Goal: Transaction & Acquisition: Purchase product/service

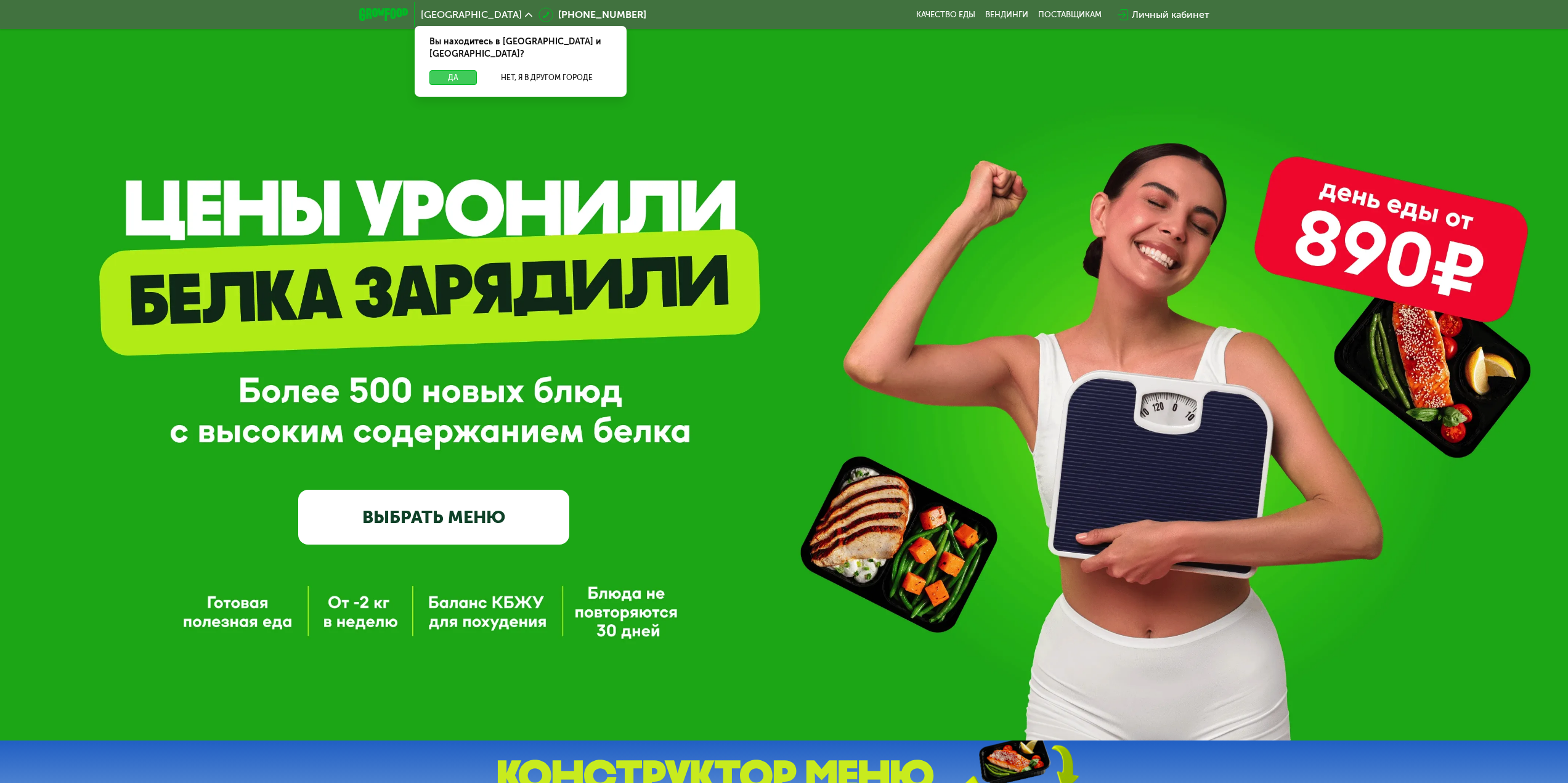
click at [463, 70] on button "Да" at bounding box center [453, 77] width 48 height 15
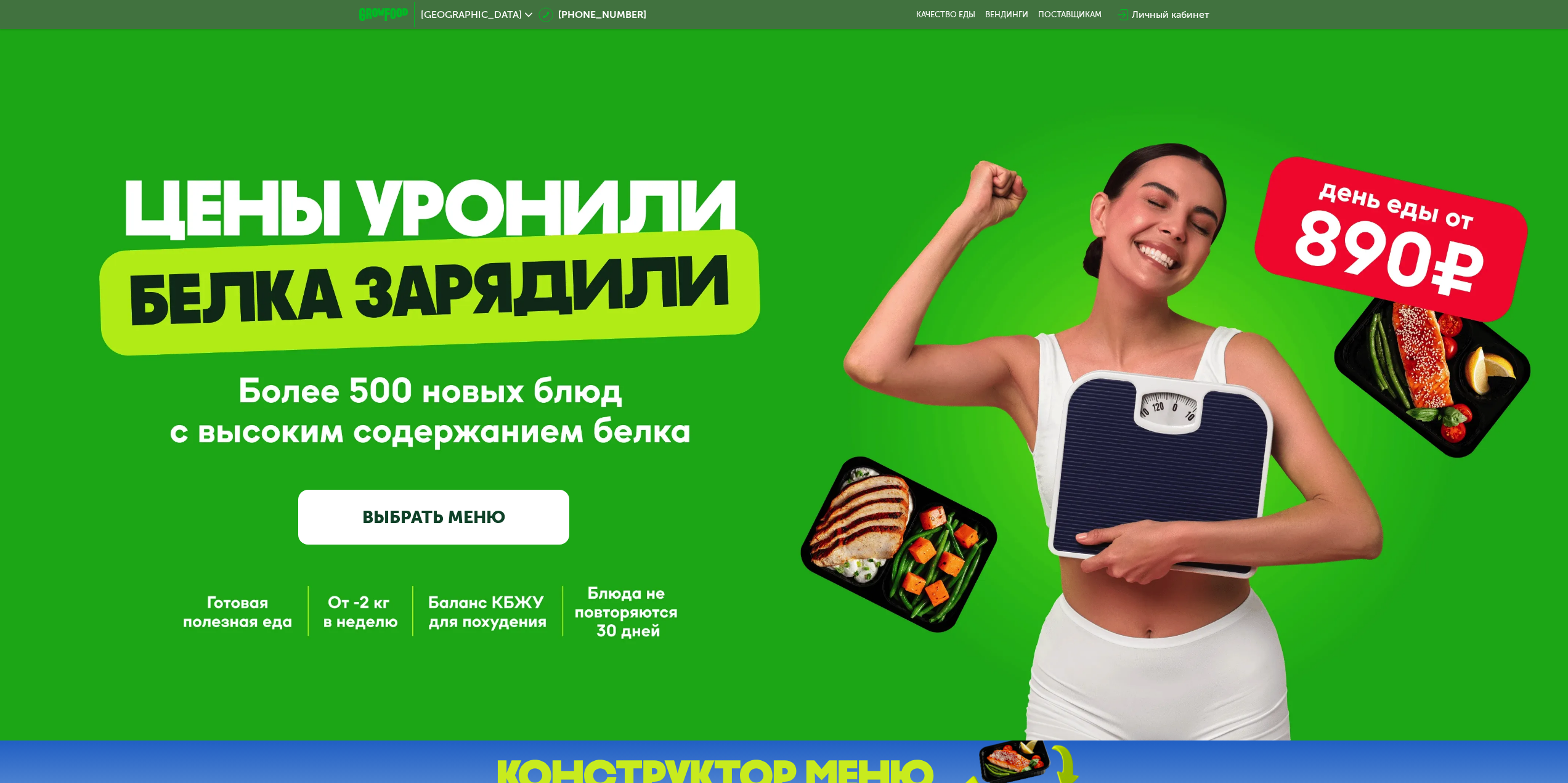
click at [442, 511] on link "ВЫБРАТЬ МЕНЮ" at bounding box center [434, 516] width 271 height 54
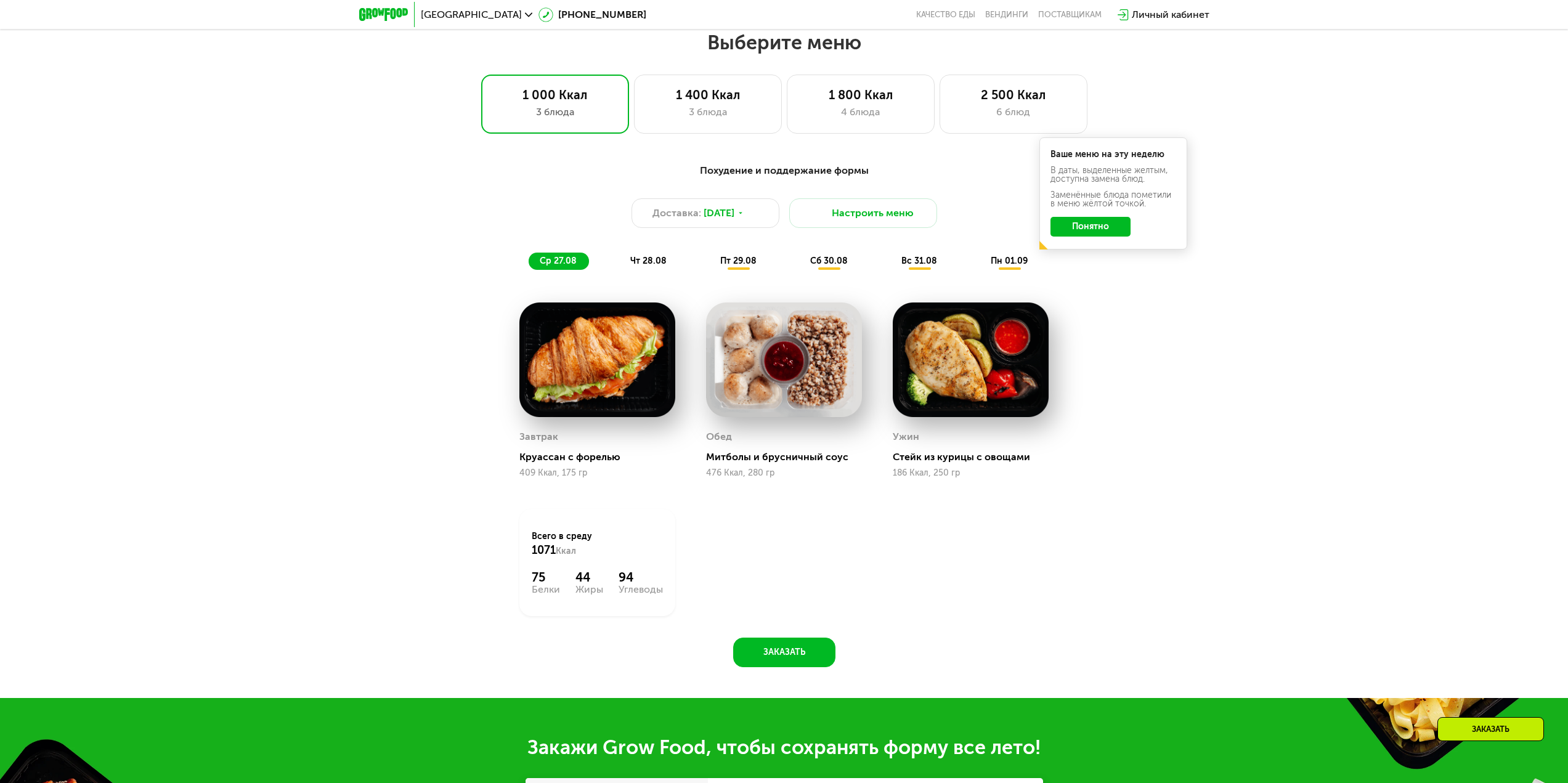
scroll to position [851, 0]
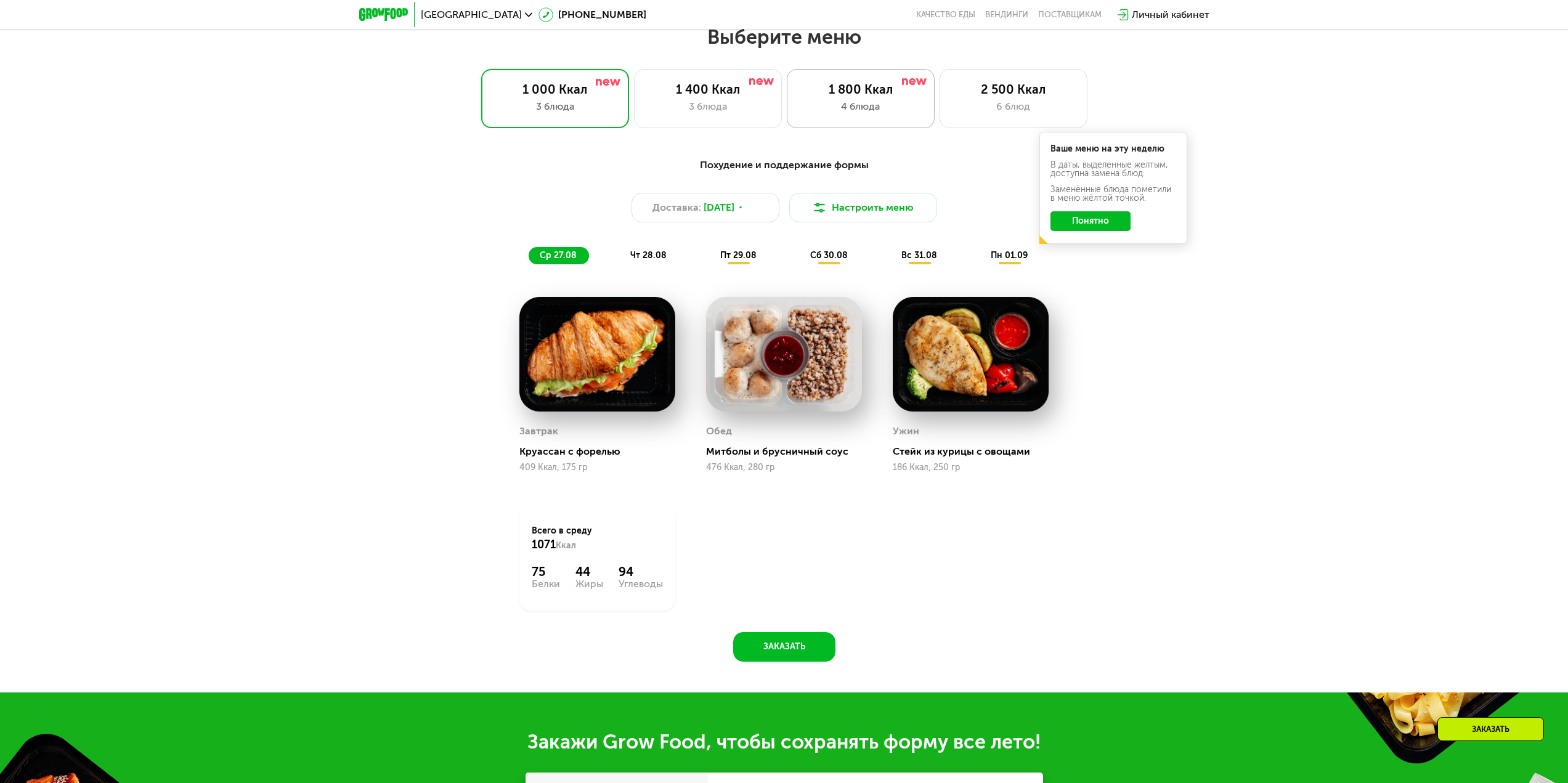
click at [939, 119] on div "1 800 Ккал 4 блюда" at bounding box center [1013, 98] width 148 height 59
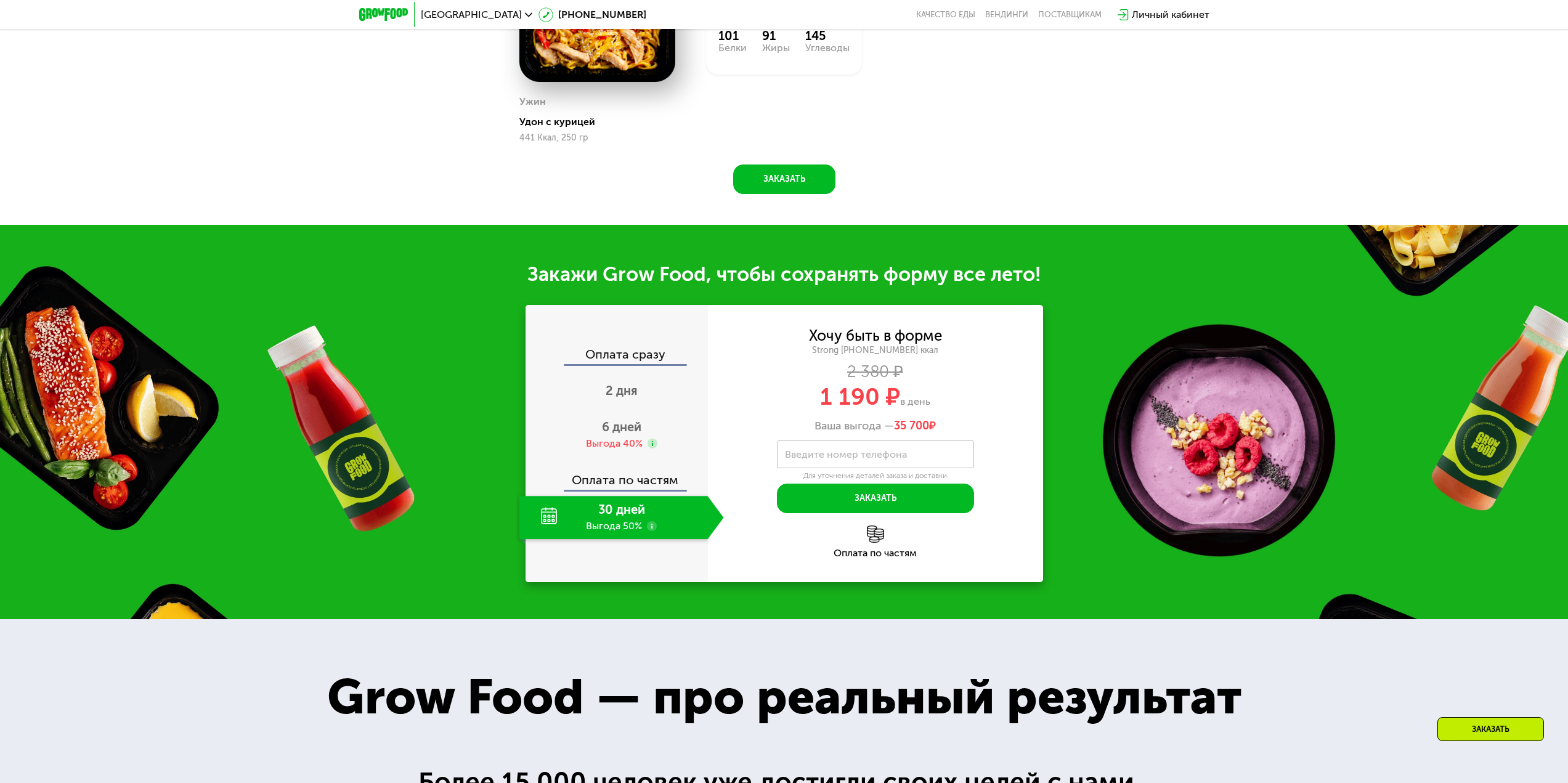
scroll to position [1344, 0]
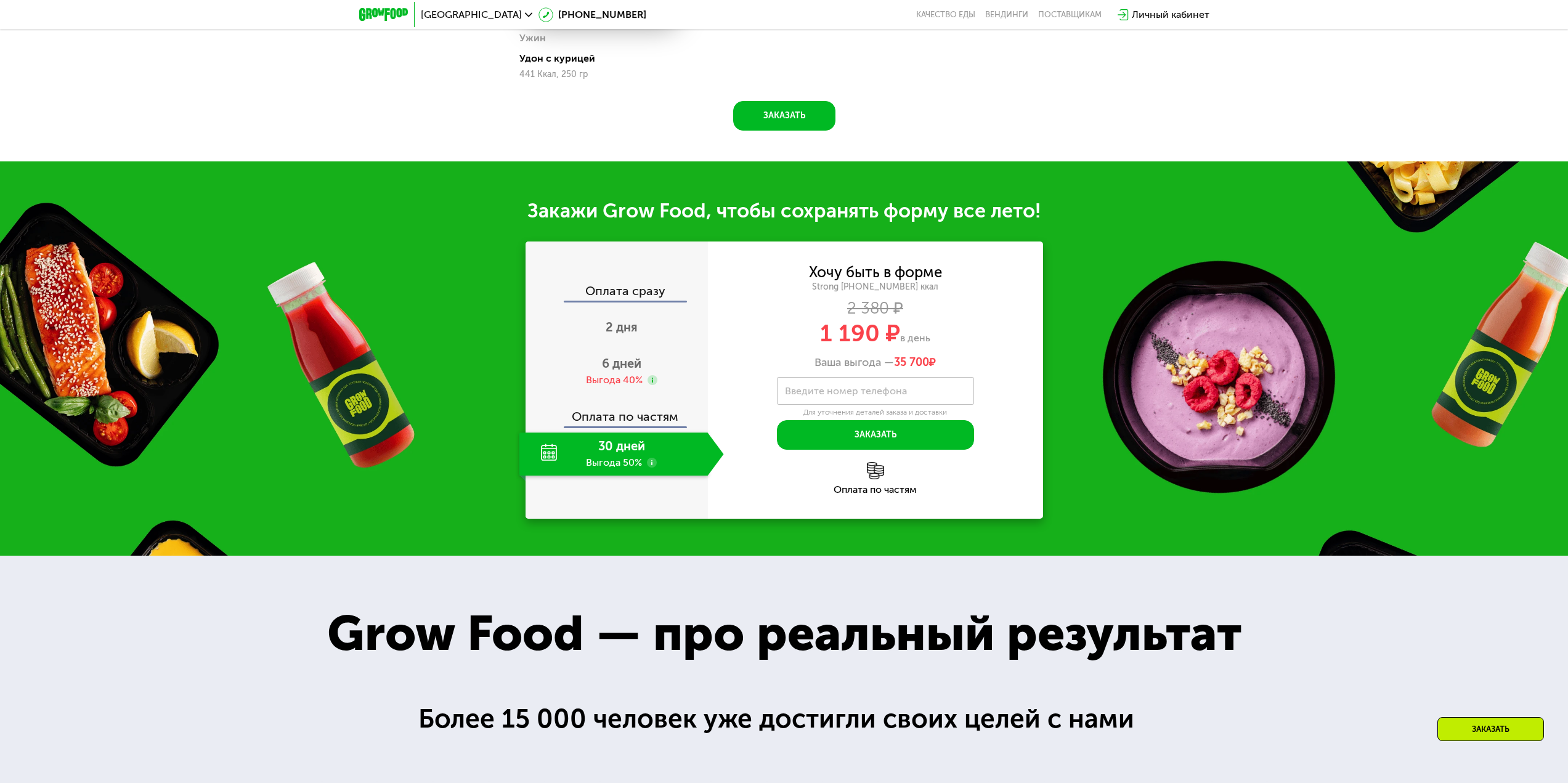
click at [624, 476] on div "30 дней Выгода 50%" at bounding box center [613, 453] width 189 height 43
click at [623, 335] on span "2 дня" at bounding box center [622, 327] width 32 height 15
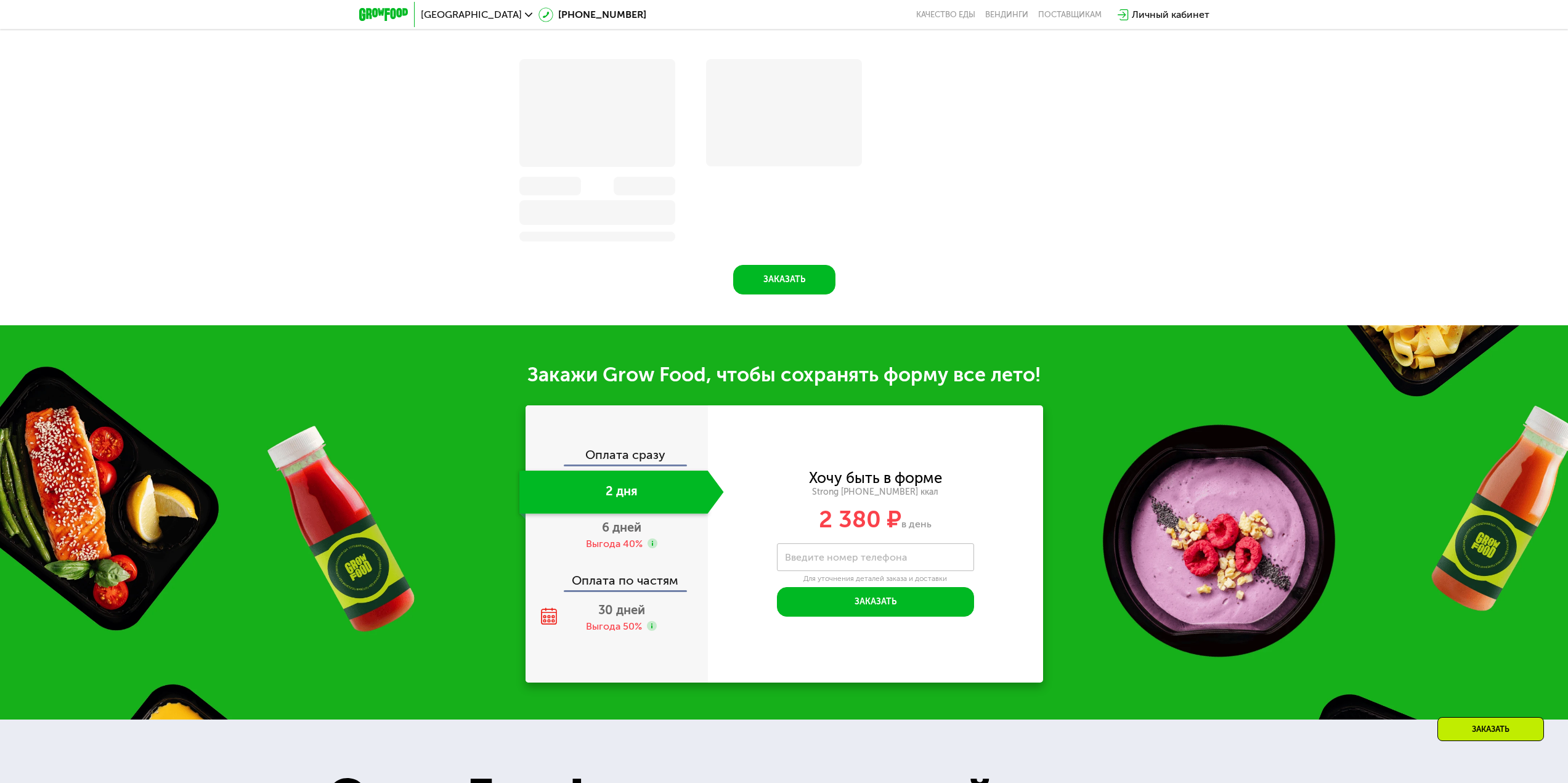
scroll to position [1400, 0]
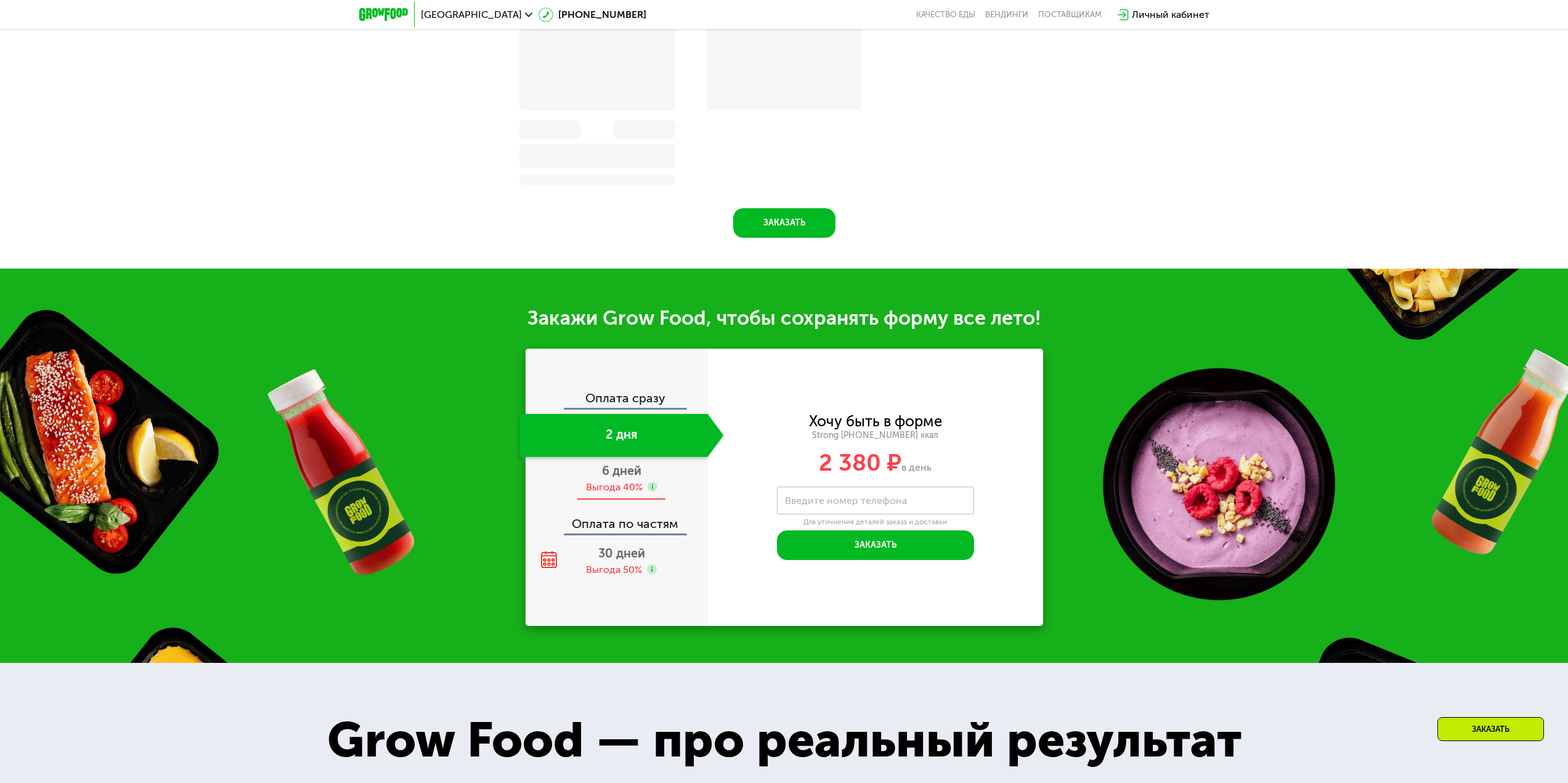
click at [624, 482] on div "6 дней Выгода 40%" at bounding box center [621, 478] width 204 height 43
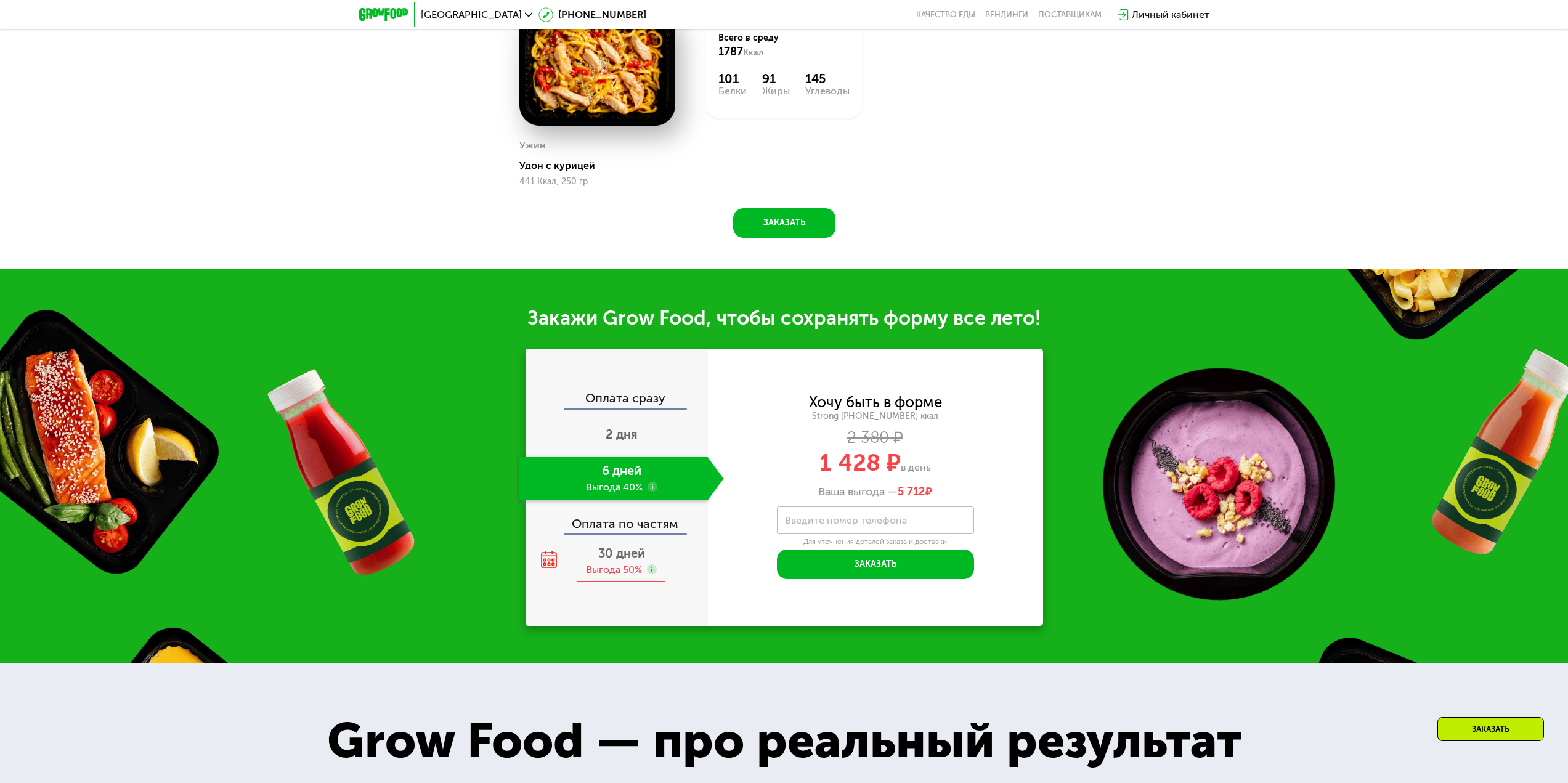
scroll to position [1344, 0]
click at [625, 426] on div "2 дня" at bounding box center [621, 435] width 204 height 43
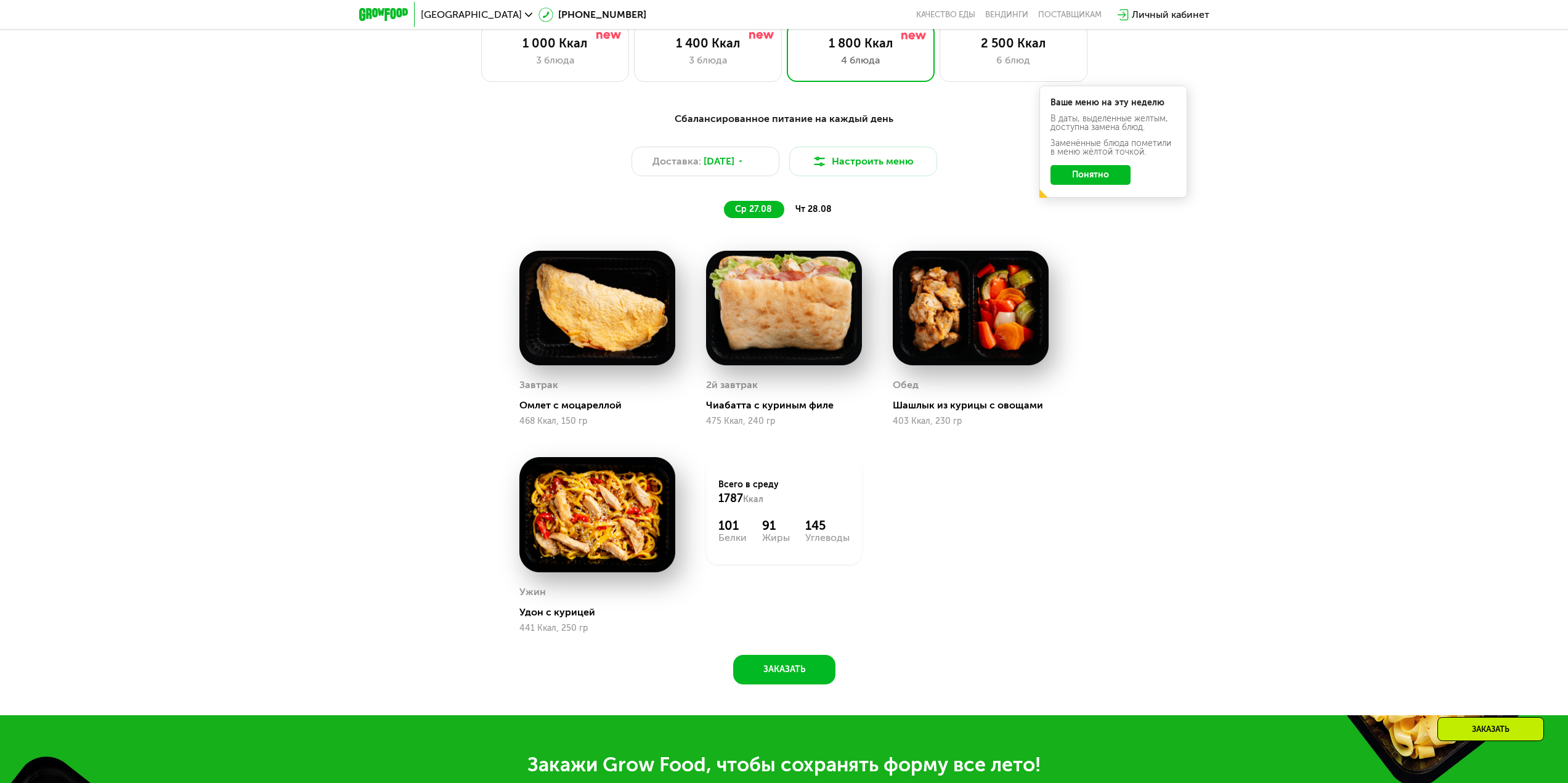
scroll to position [913, 0]
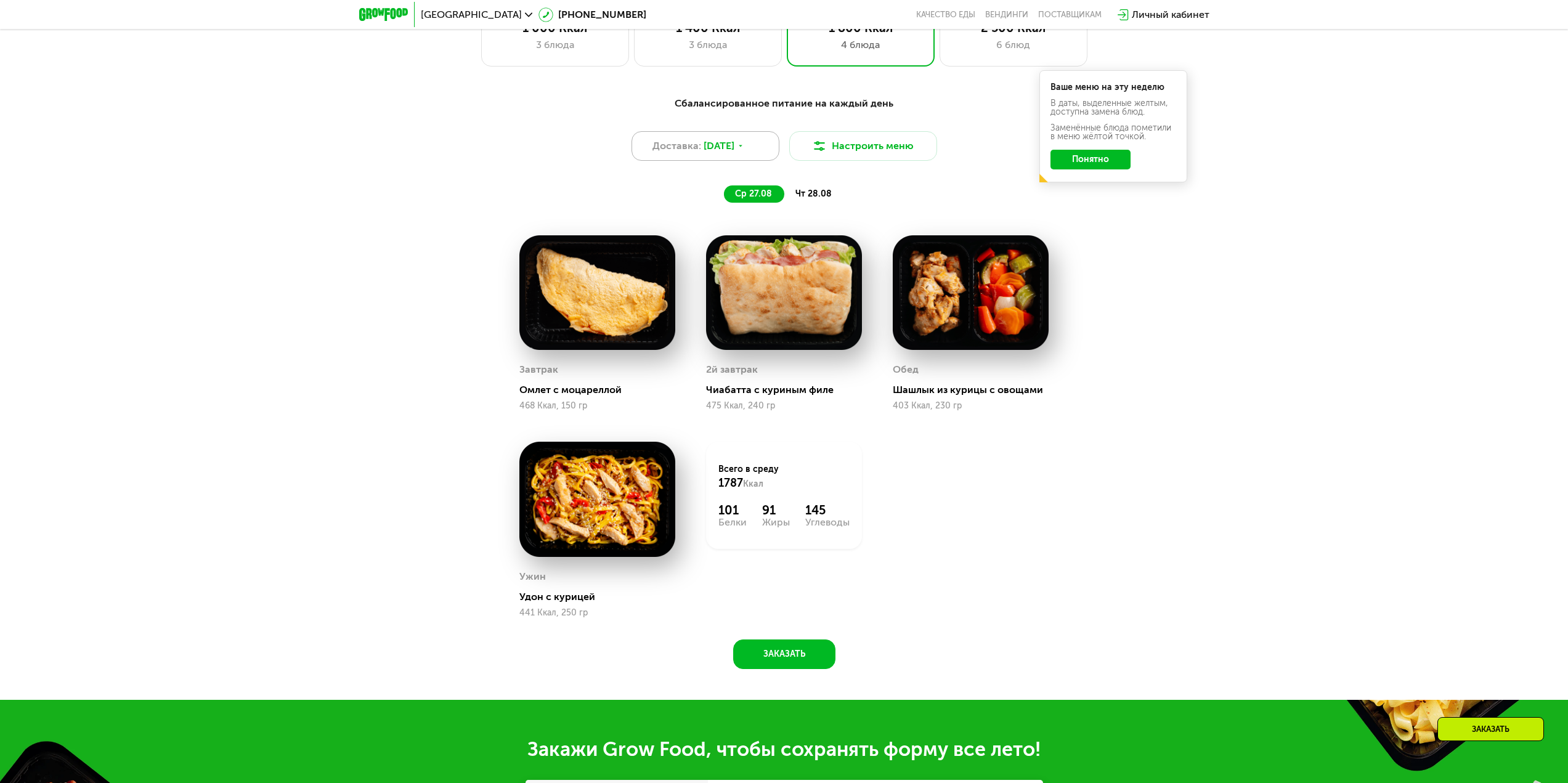
click at [732, 154] on span "[DATE]" at bounding box center [719, 145] width 31 height 15
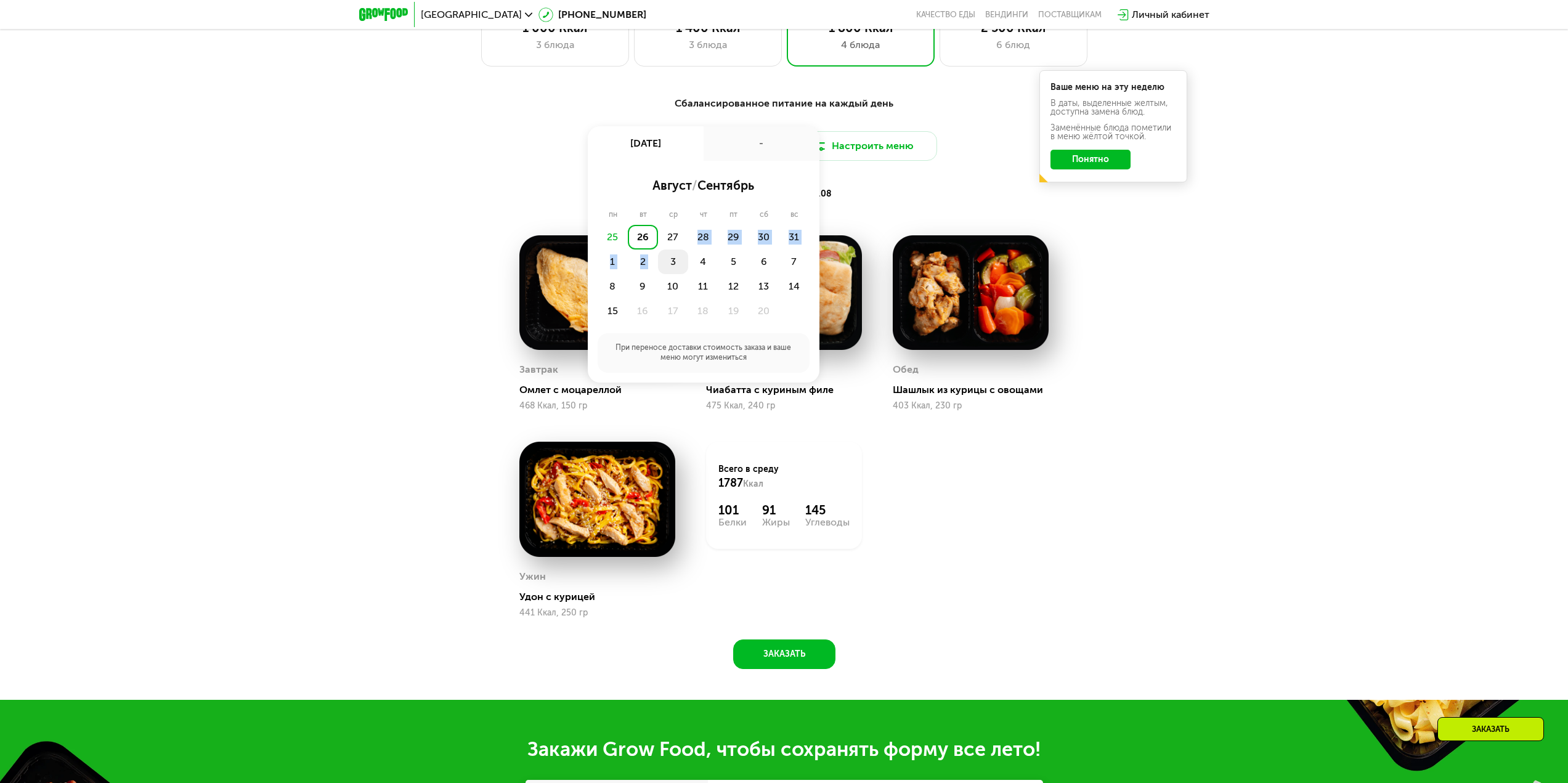
click at [672, 255] on div "25 26 27 28 29 30 31 1 2 3 4 5 6 7 8 9 10 11 12 13 14 15 16 17 18 19 20" at bounding box center [703, 274] width 212 height 98
click at [688, 249] on div "27" at bounding box center [703, 236] width 30 height 25
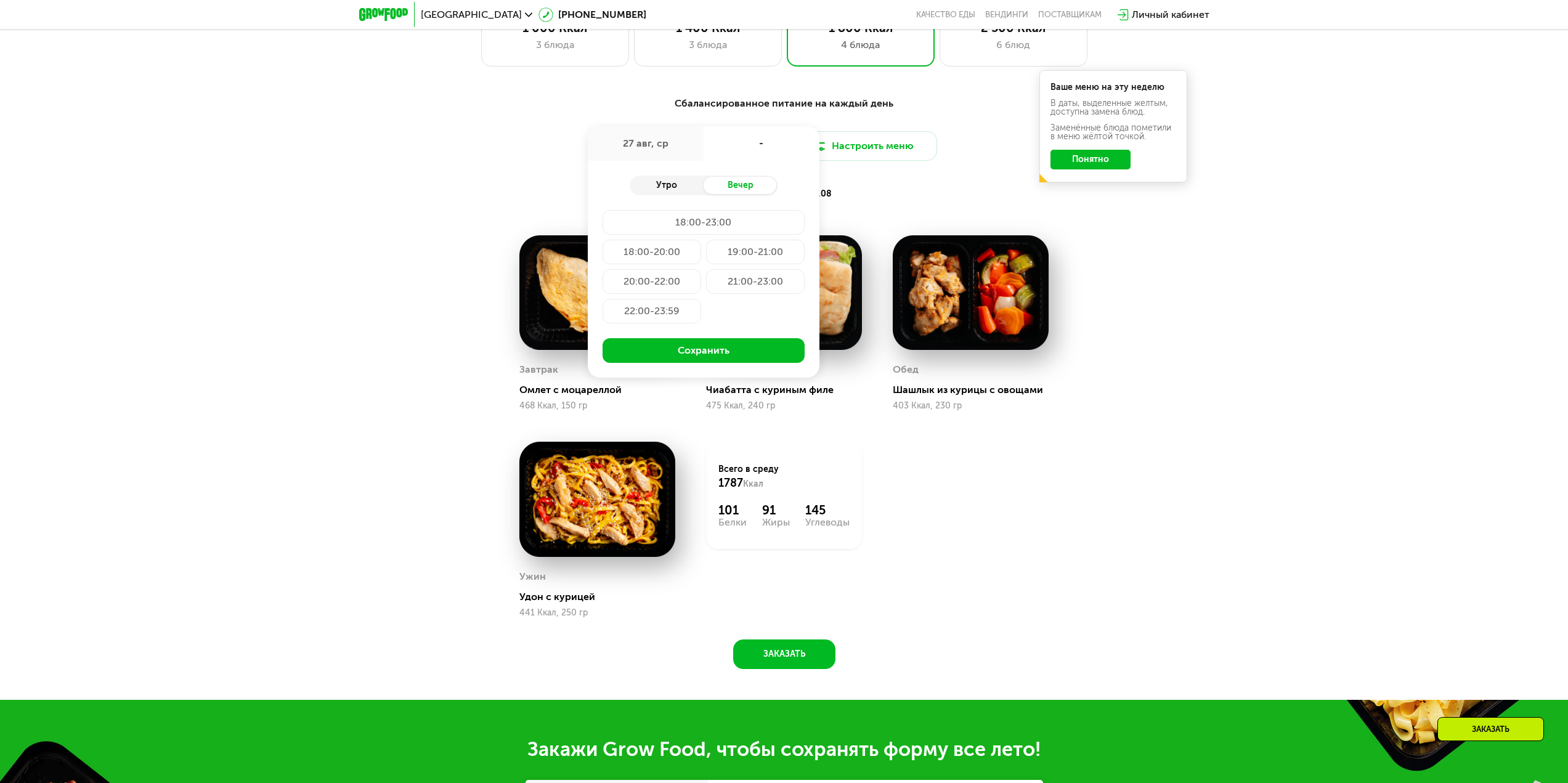
click at [682, 188] on div "Утро" at bounding box center [666, 185] width 74 height 18
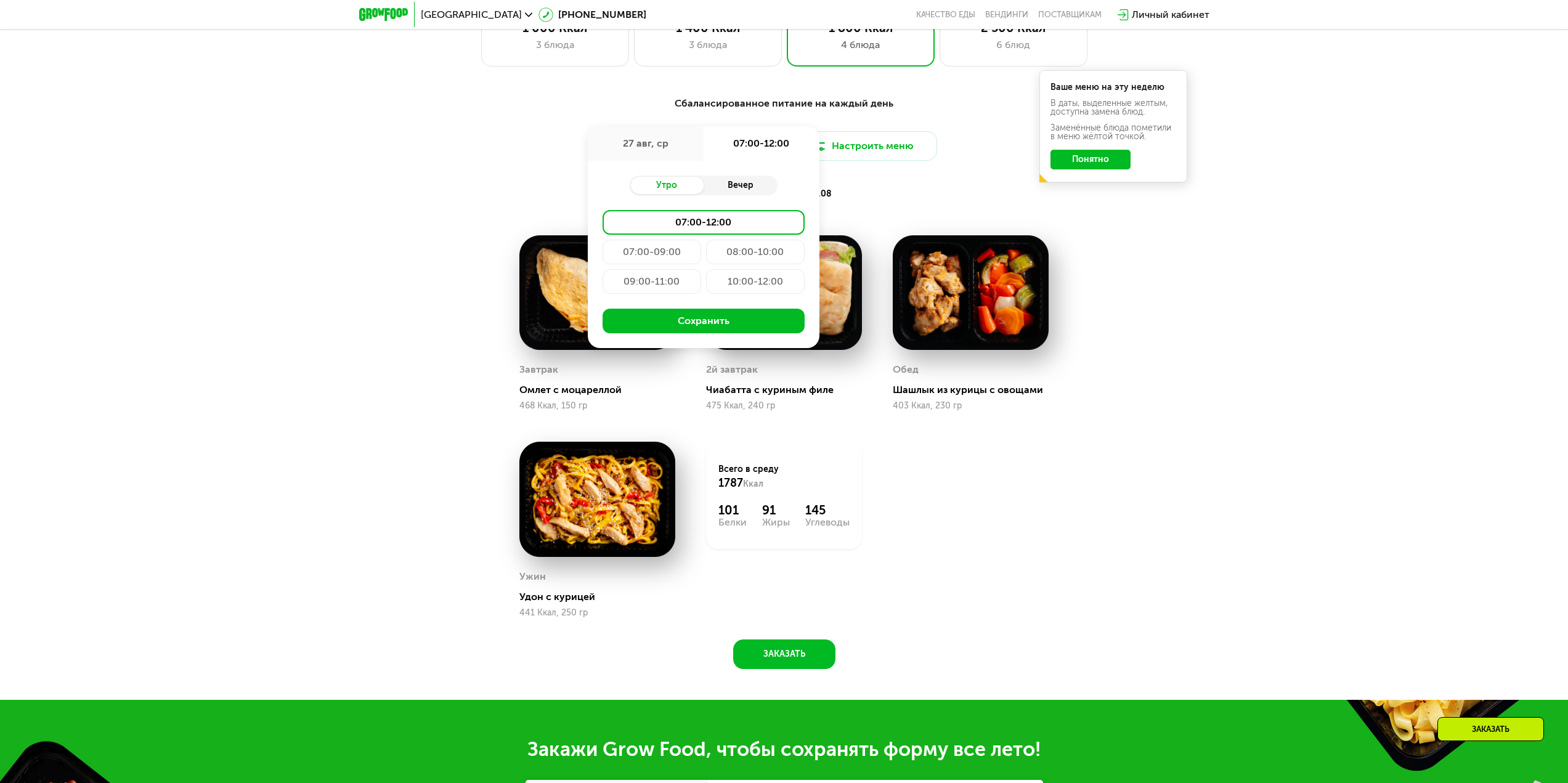
click at [725, 182] on div "Вечер" at bounding box center [740, 185] width 74 height 18
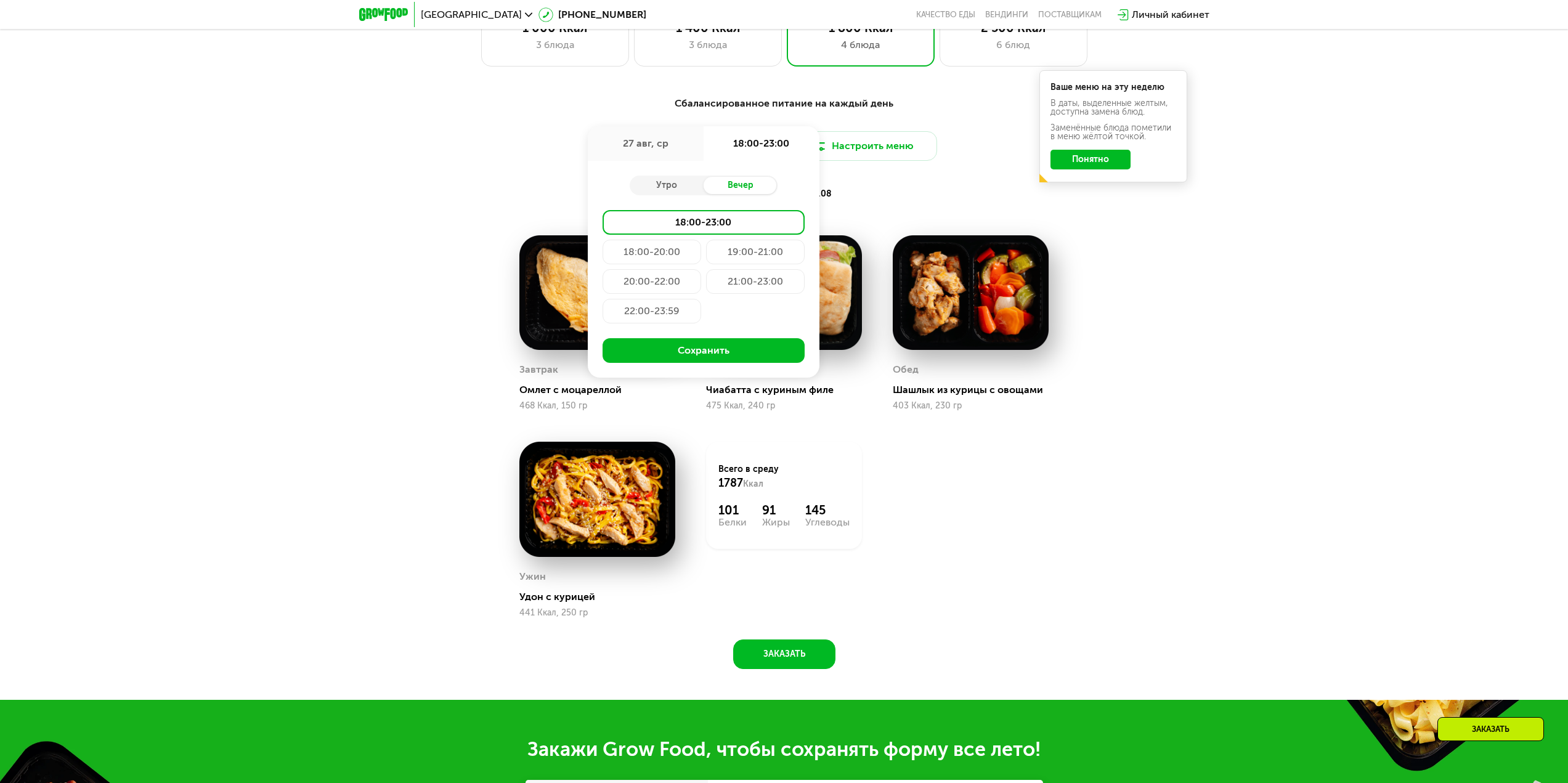
click at [656, 150] on div "27 авг, ср" at bounding box center [645, 143] width 116 height 34
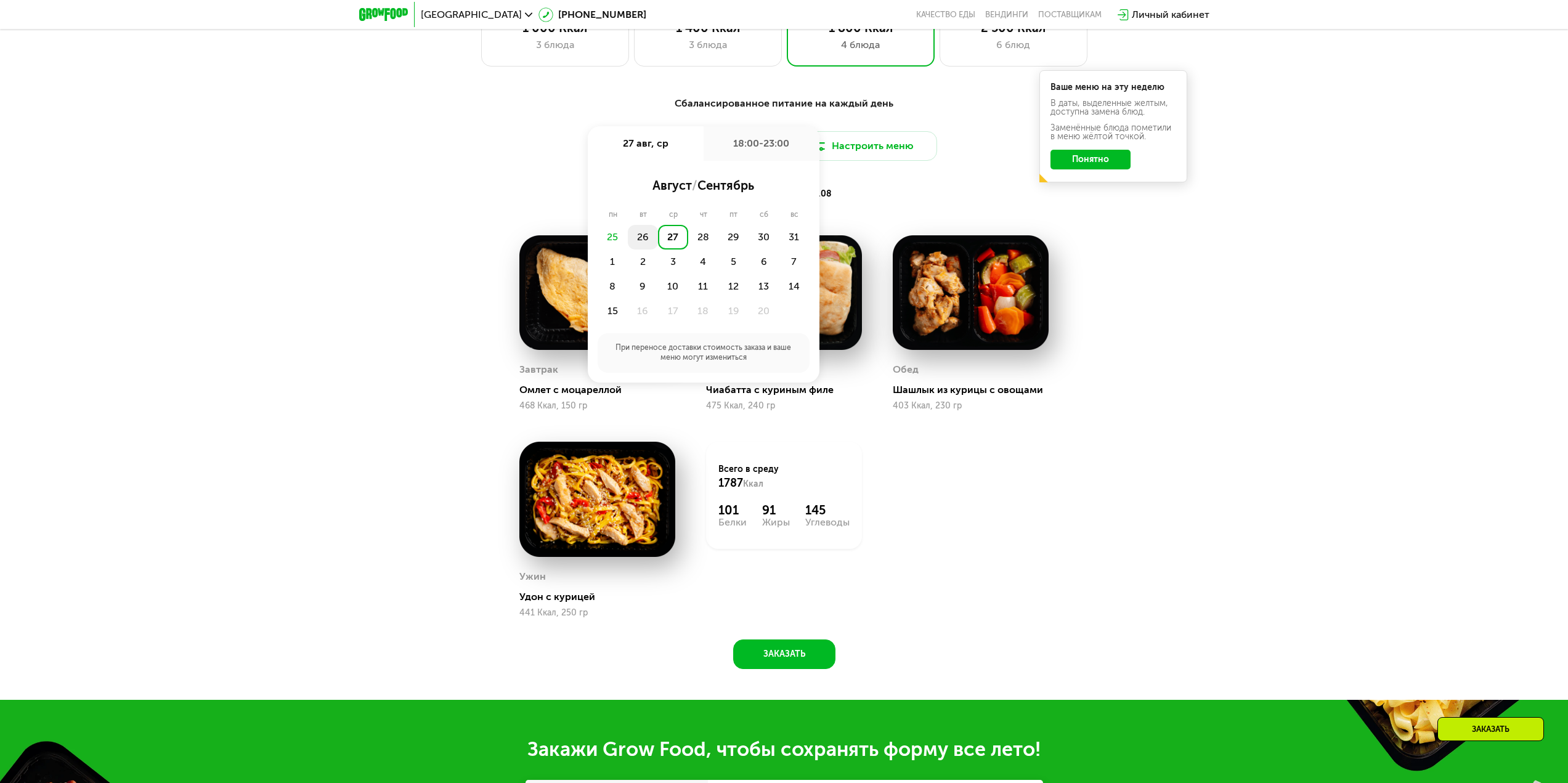
click at [658, 238] on div "26" at bounding box center [672, 236] width 30 height 25
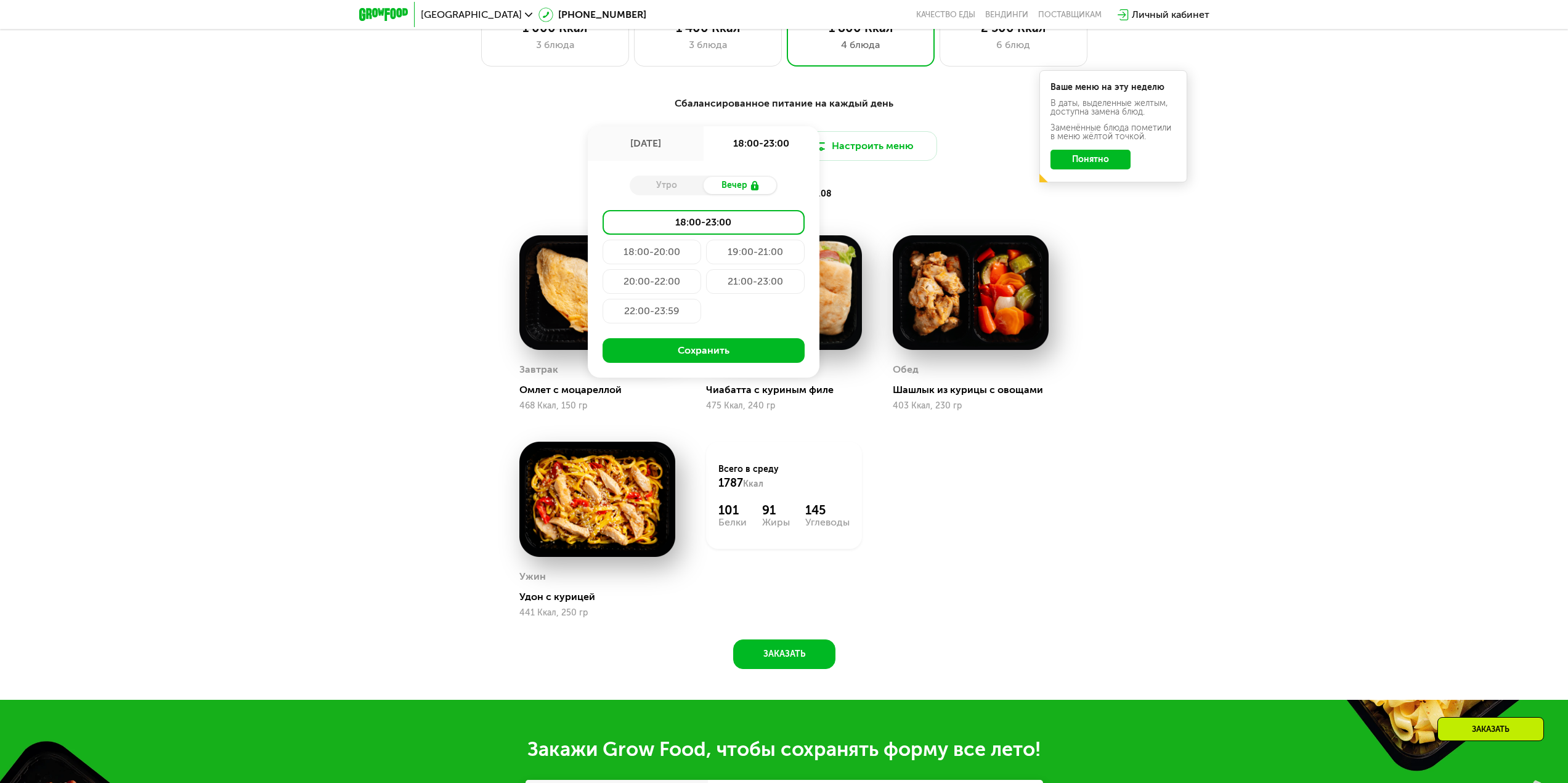
click at [701, 299] on div "21:00-23:00" at bounding box center [651, 311] width 98 height 25
click at [706, 289] on div "20:00-22:00" at bounding box center [755, 281] width 98 height 25
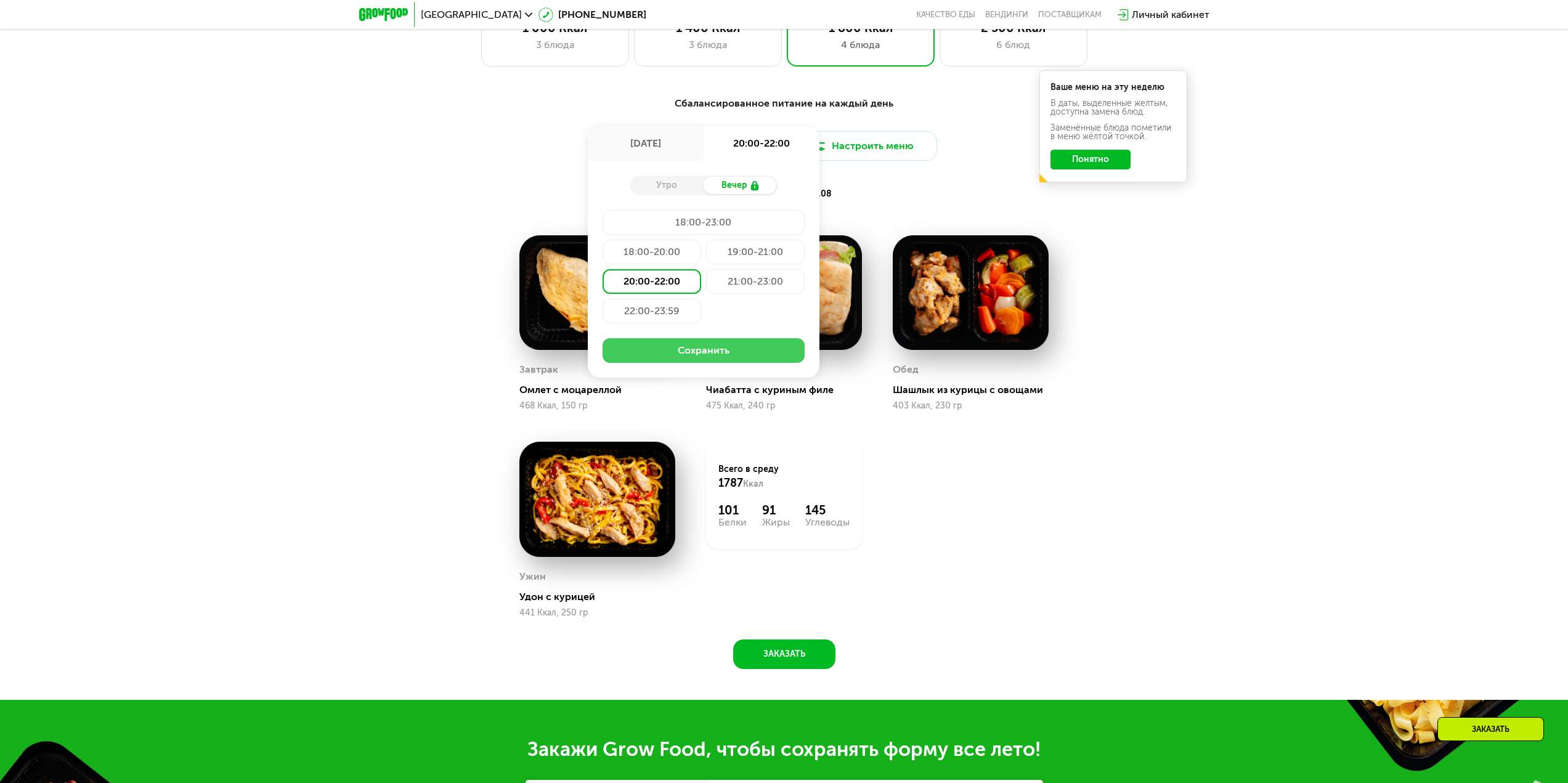
click at [670, 348] on button "Сохранить" at bounding box center [703, 350] width 202 height 25
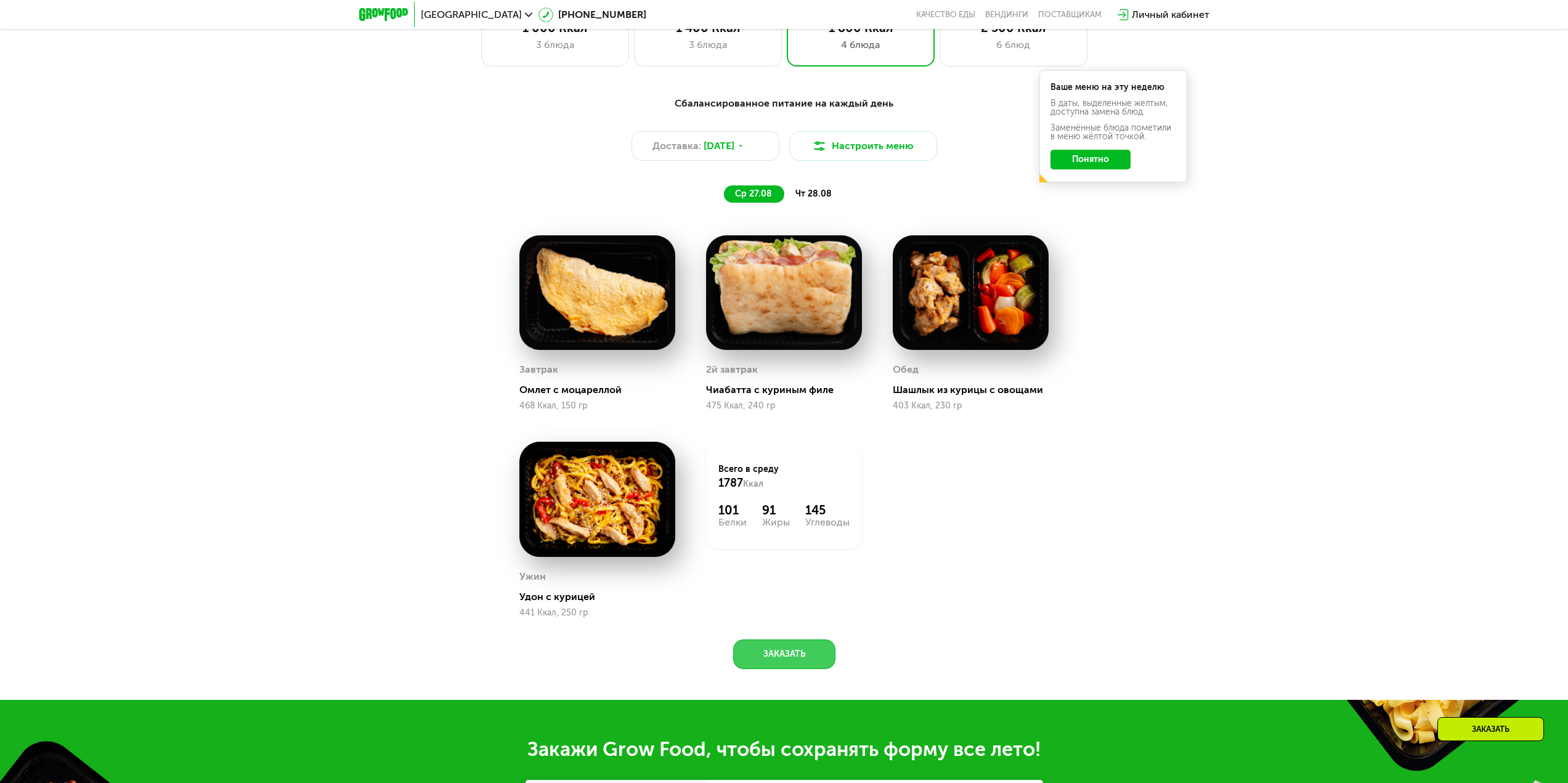
click at [764, 645] on button "Заказать" at bounding box center [784, 654] width 102 height 29
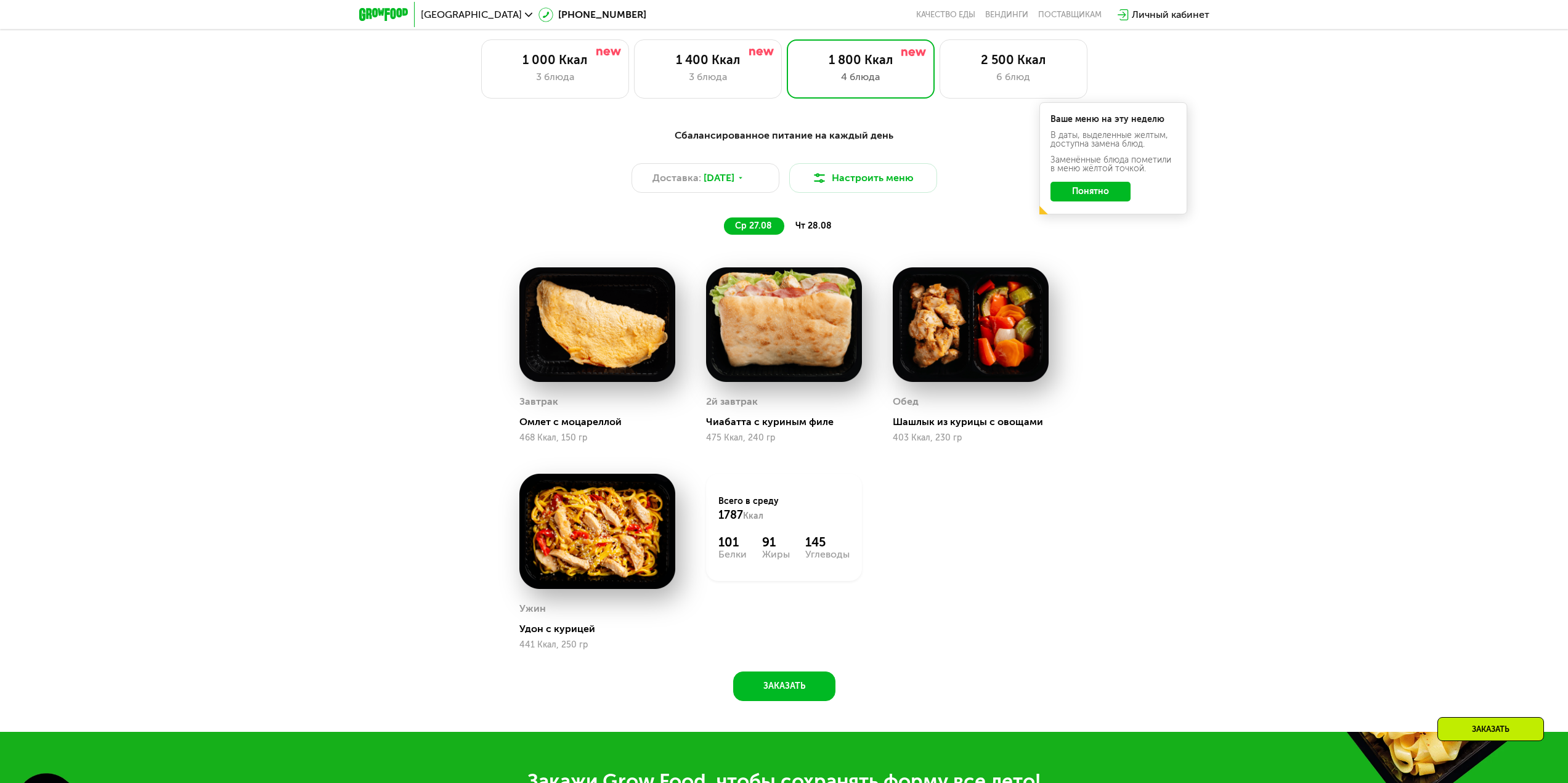
scroll to position [878, 0]
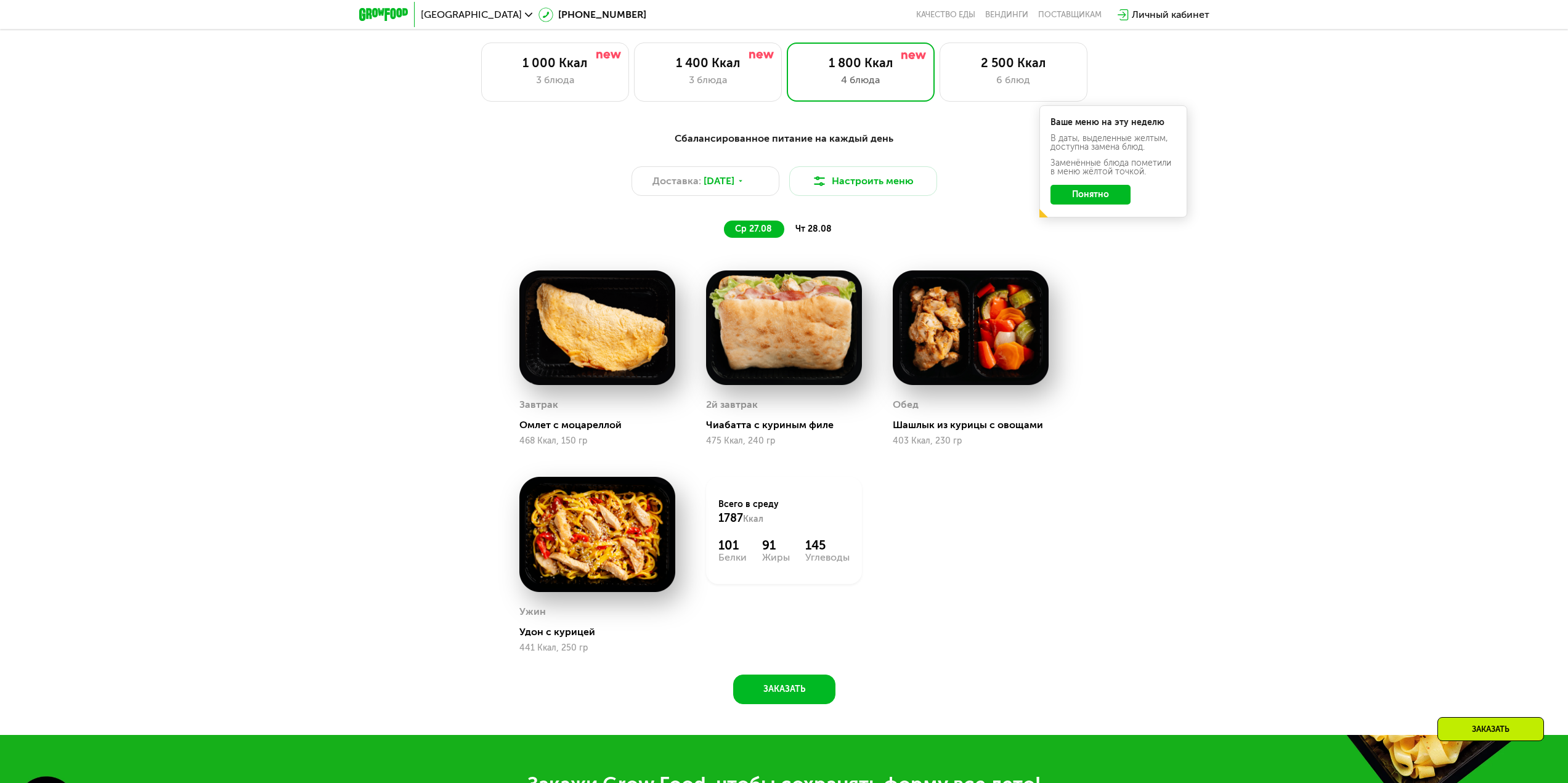
click at [752, 359] on img at bounding box center [784, 328] width 156 height 115
click at [738, 411] on div "2й завтрак" at bounding box center [732, 404] width 52 height 18
click at [752, 436] on div "2й завтрак Чиабатта с куриным филе 475 Ккал, 240 гр" at bounding box center [784, 420] width 156 height 51
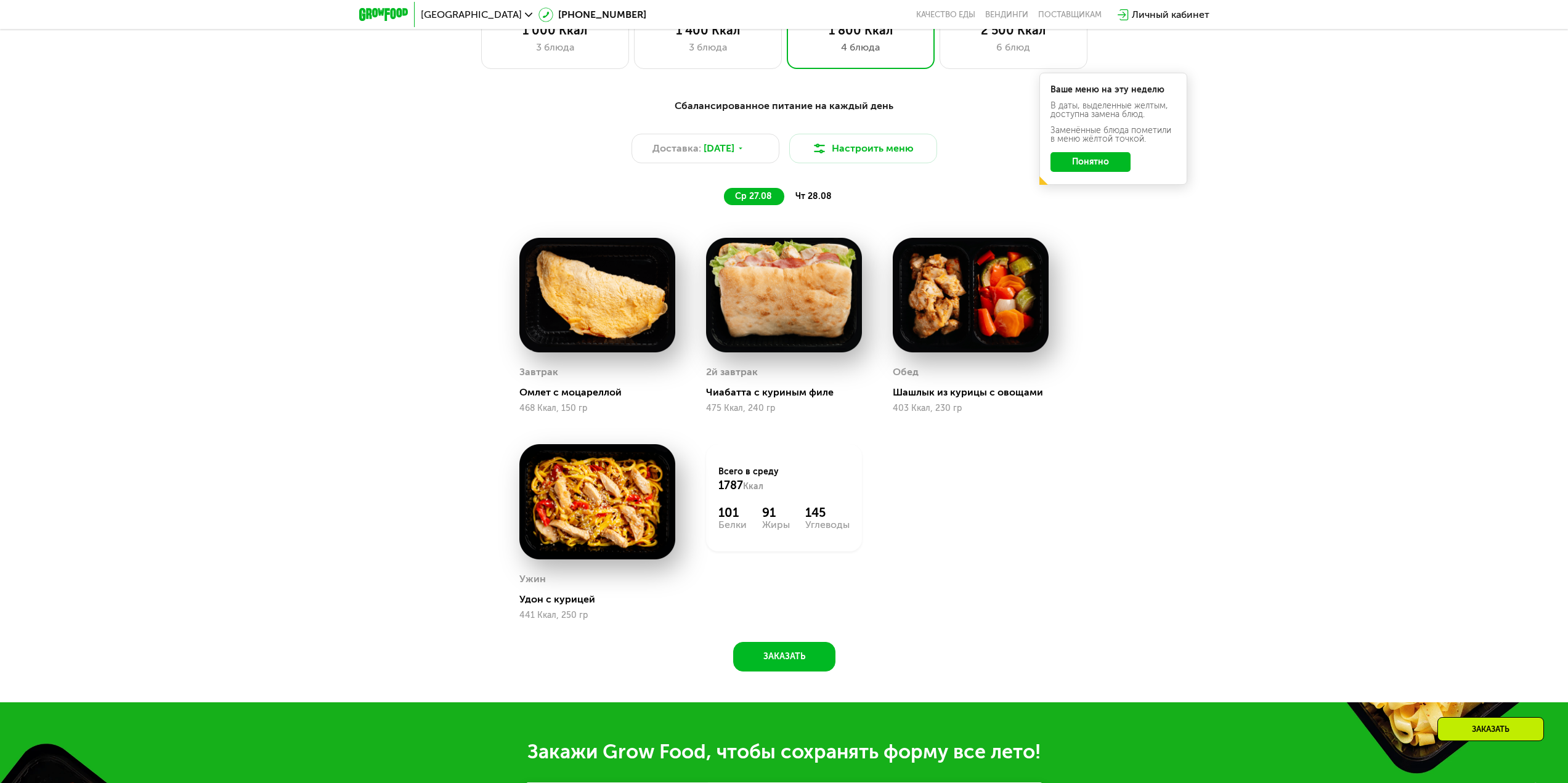
scroll to position [939, 0]
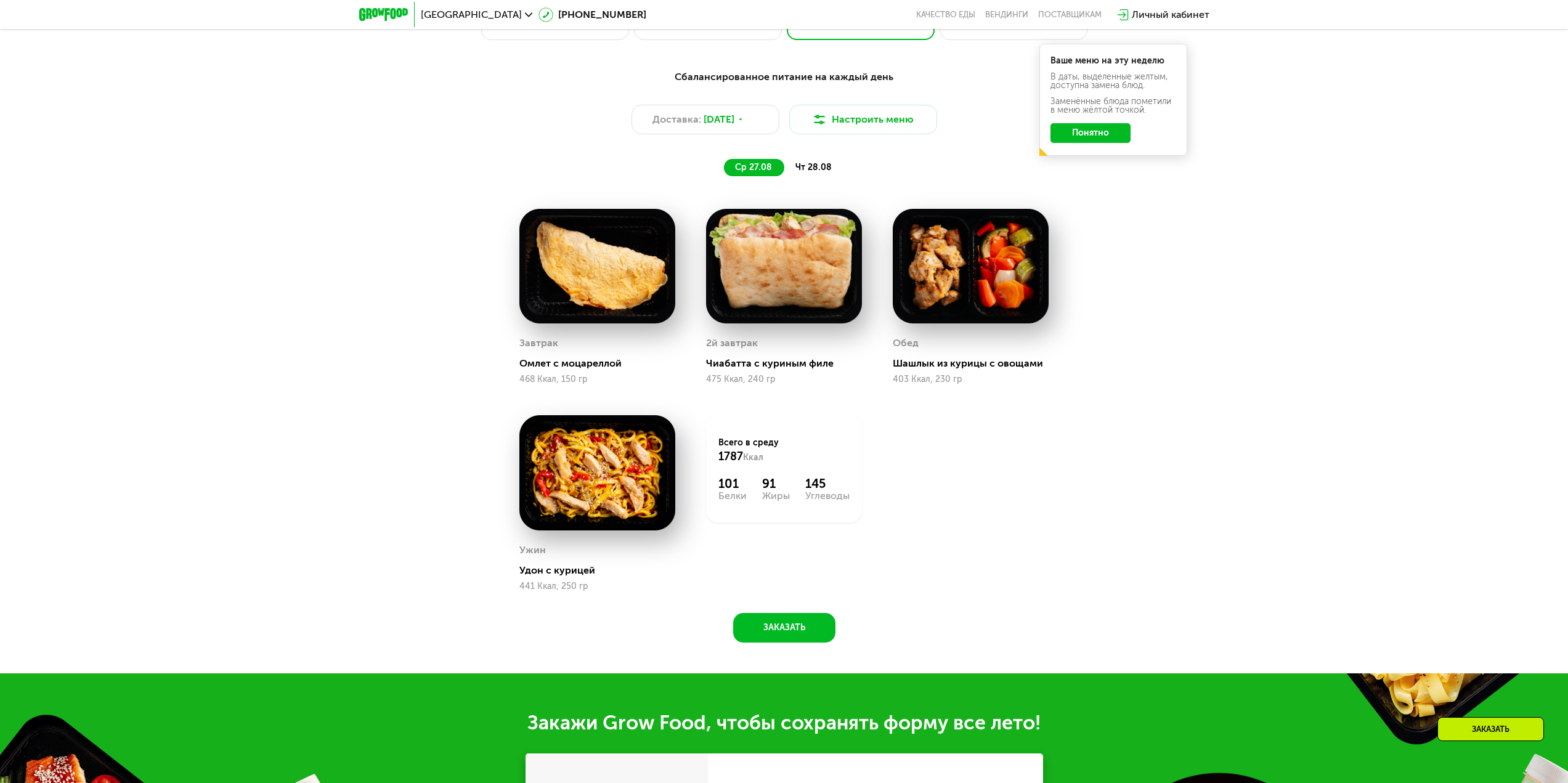
click at [1113, 137] on button "Понятно" at bounding box center [1090, 133] width 80 height 20
click at [806, 171] on span "чт 28.08" at bounding box center [813, 167] width 36 height 11
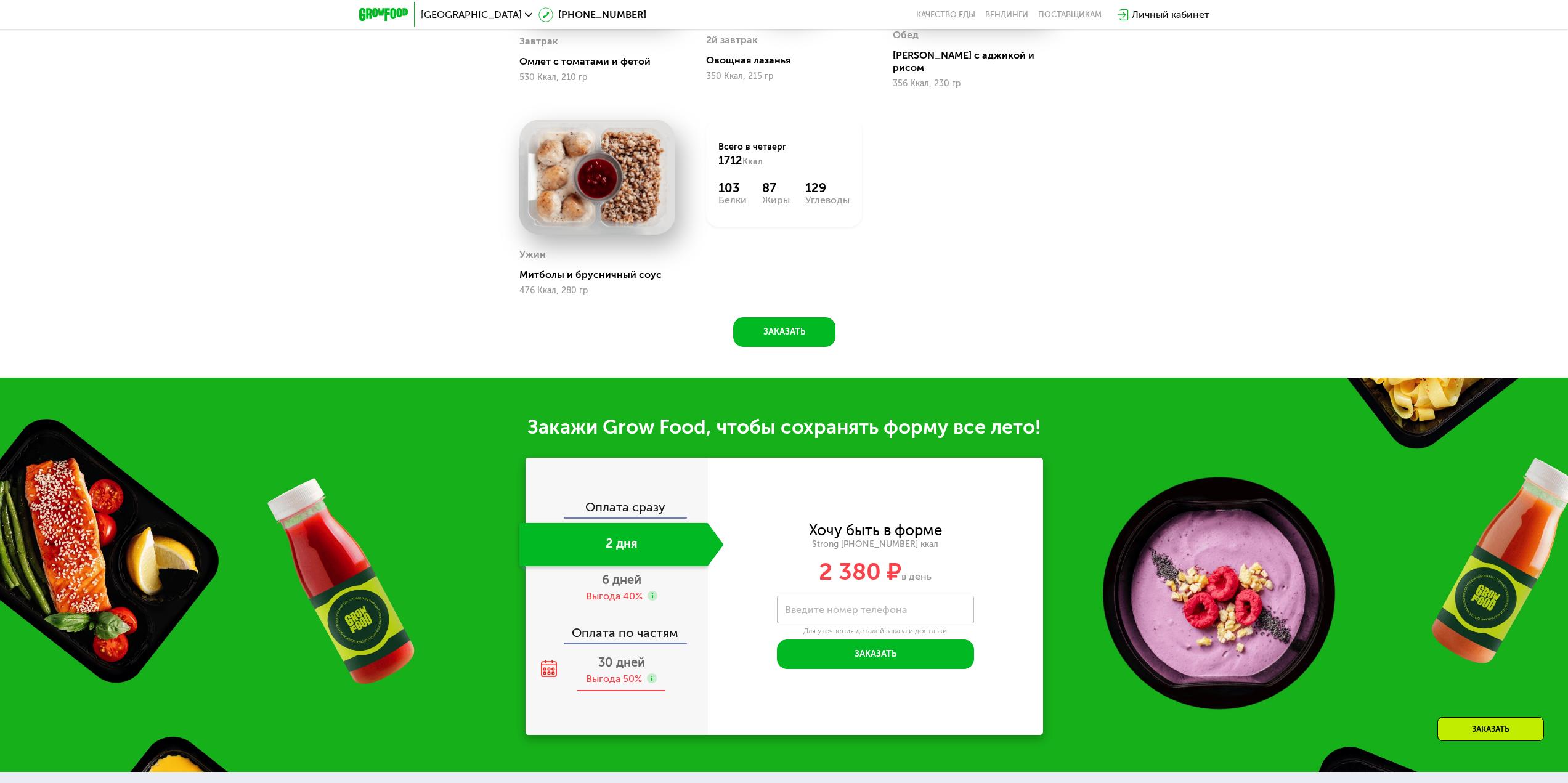
click at [620, 656] on span "30 дней" at bounding box center [621, 662] width 47 height 15
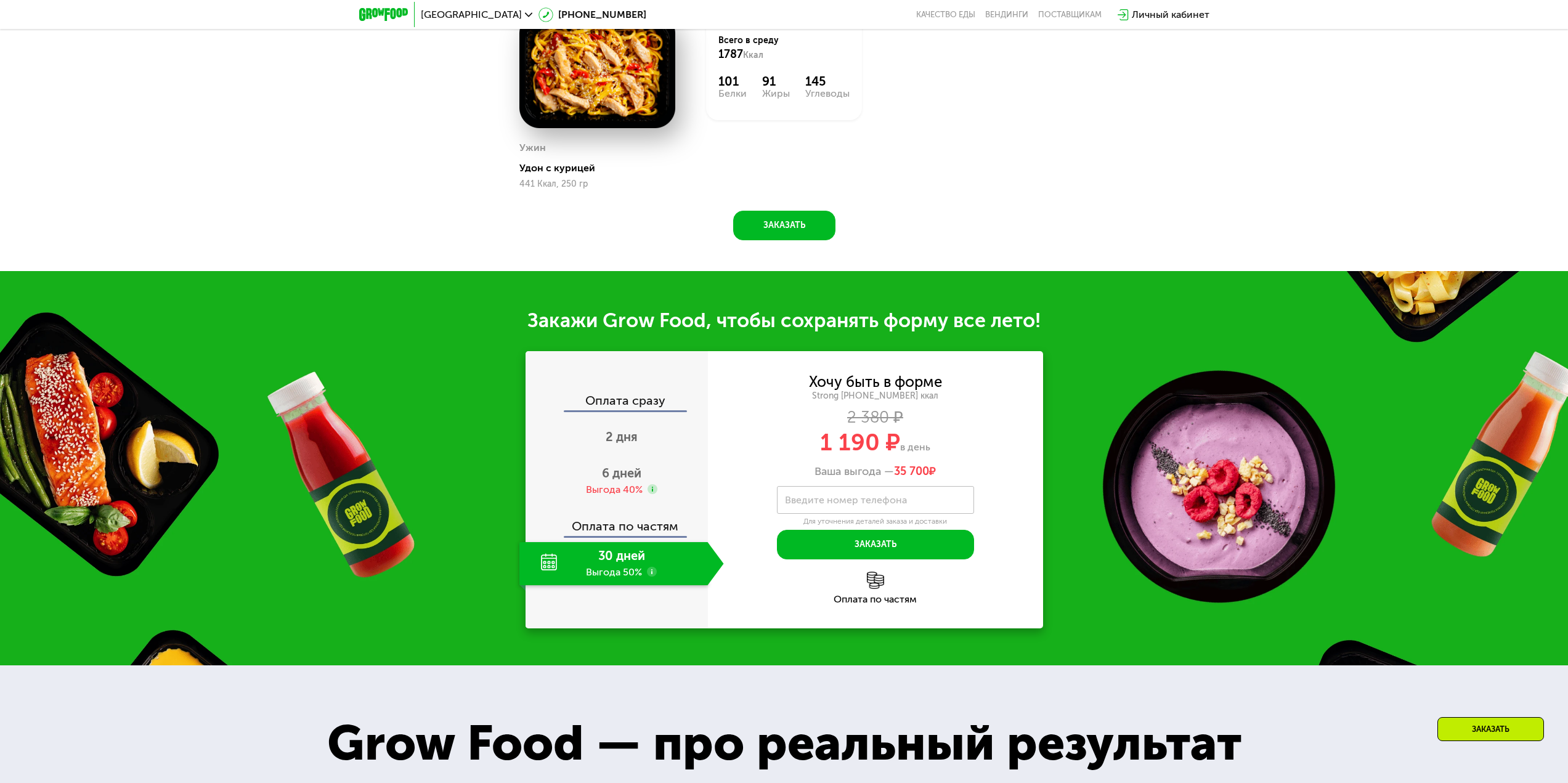
scroll to position [1432, 0]
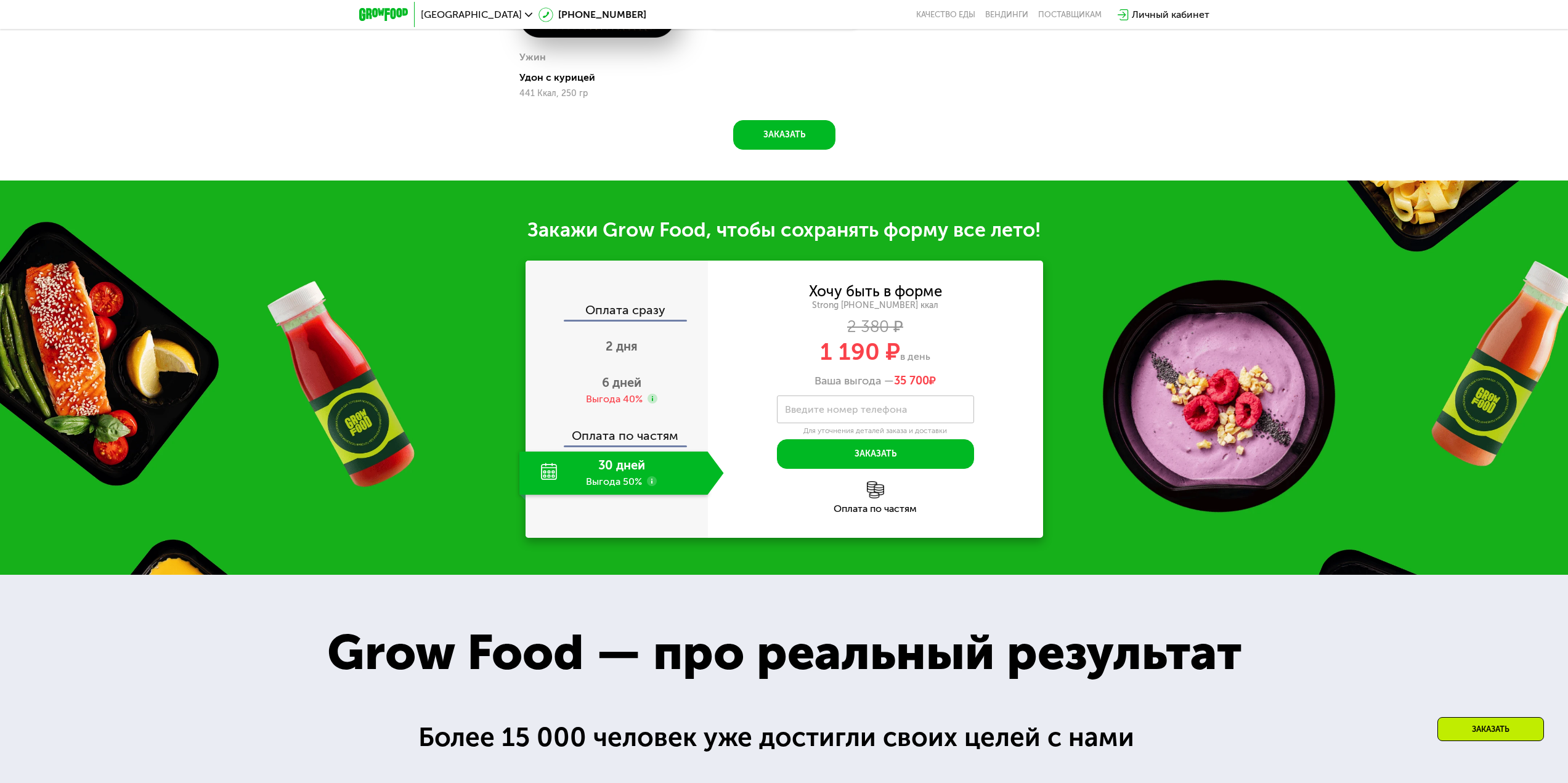
click at [872, 514] on div "Оплата по частям" at bounding box center [875, 509] width 335 height 10
click at [628, 436] on div "Оплата по частям" at bounding box center [617, 431] width 181 height 28
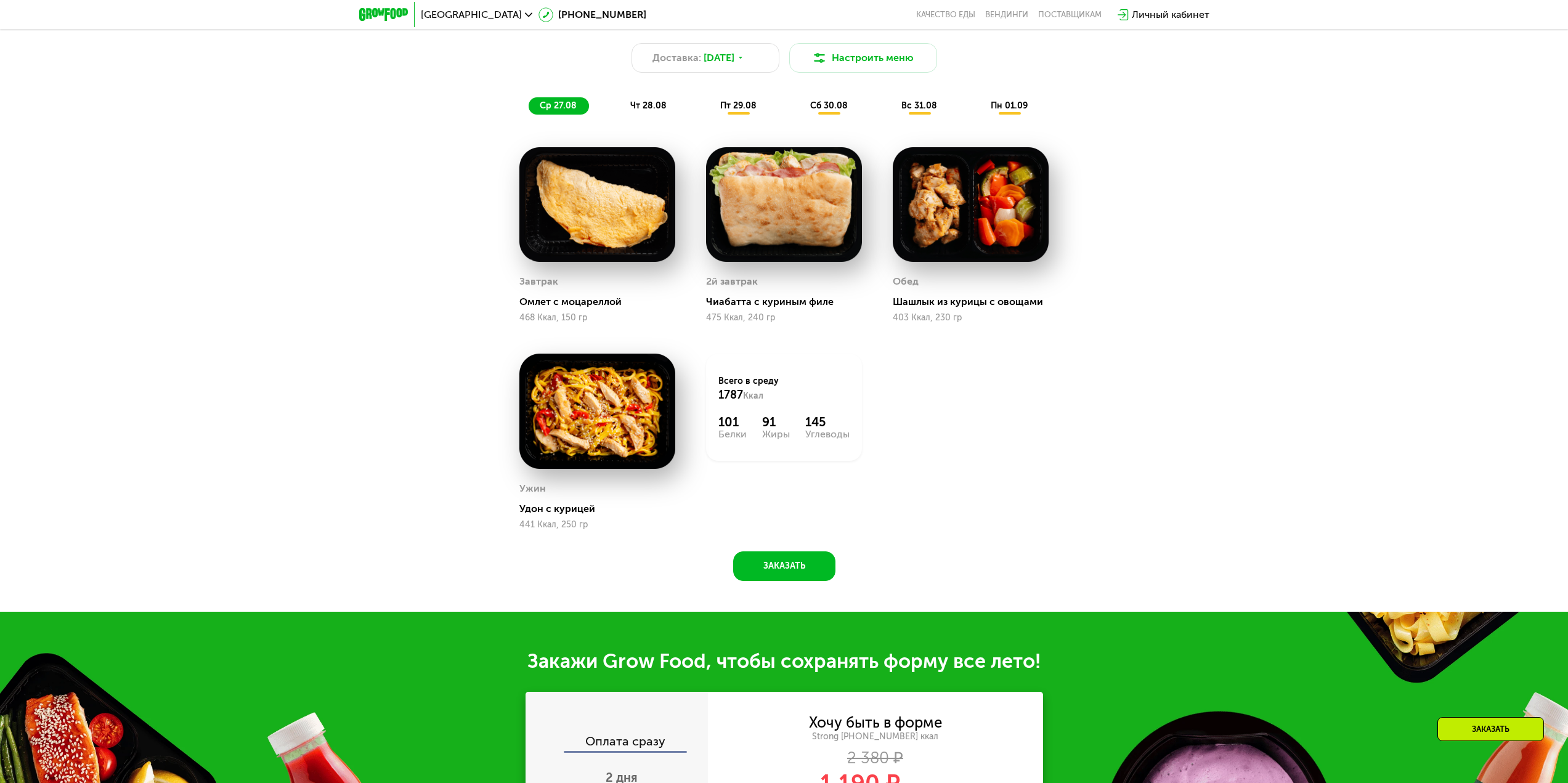
scroll to position [816, 0]
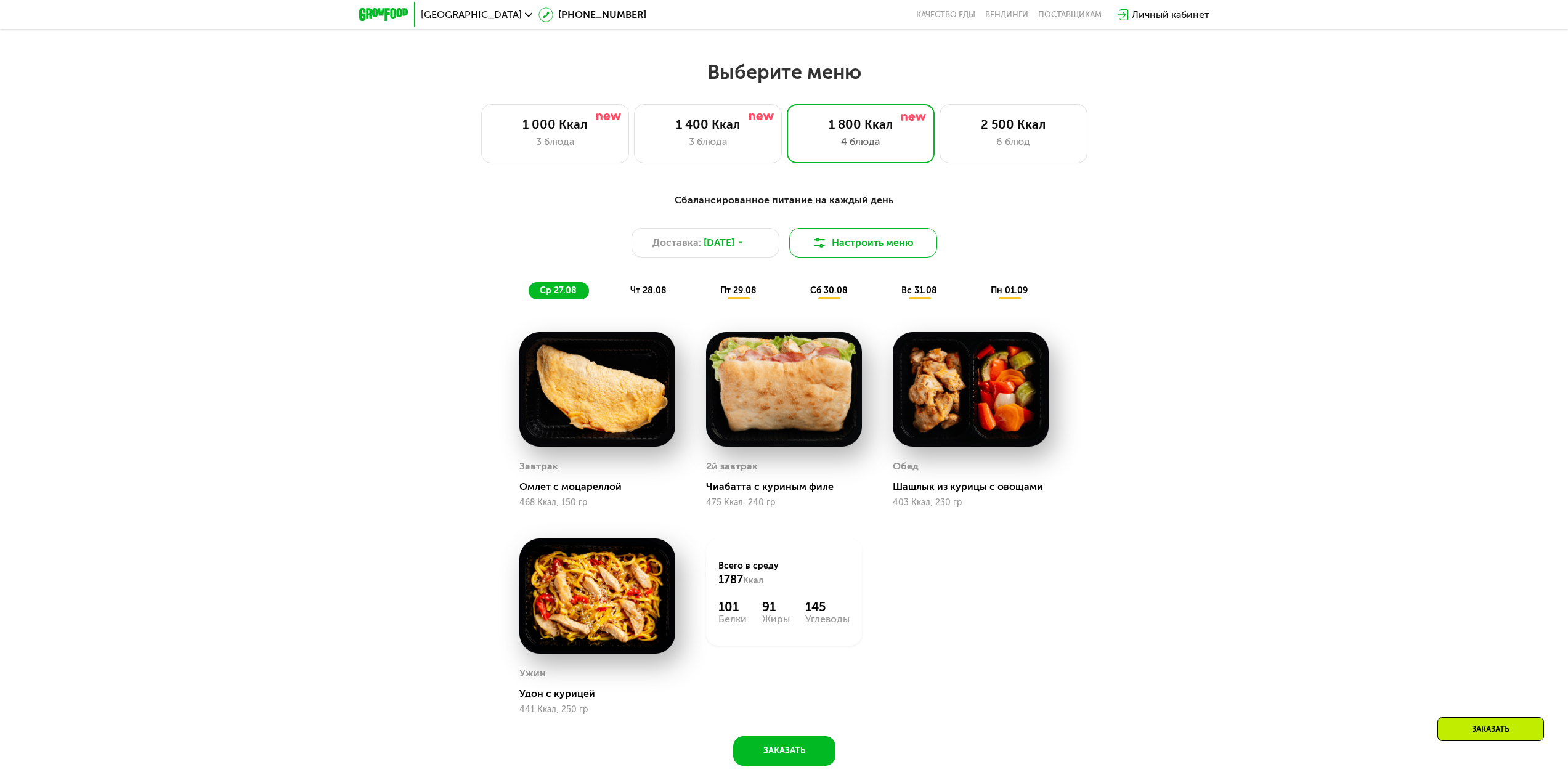
click at [882, 254] on button "Настроить меню" at bounding box center [863, 243] width 148 height 29
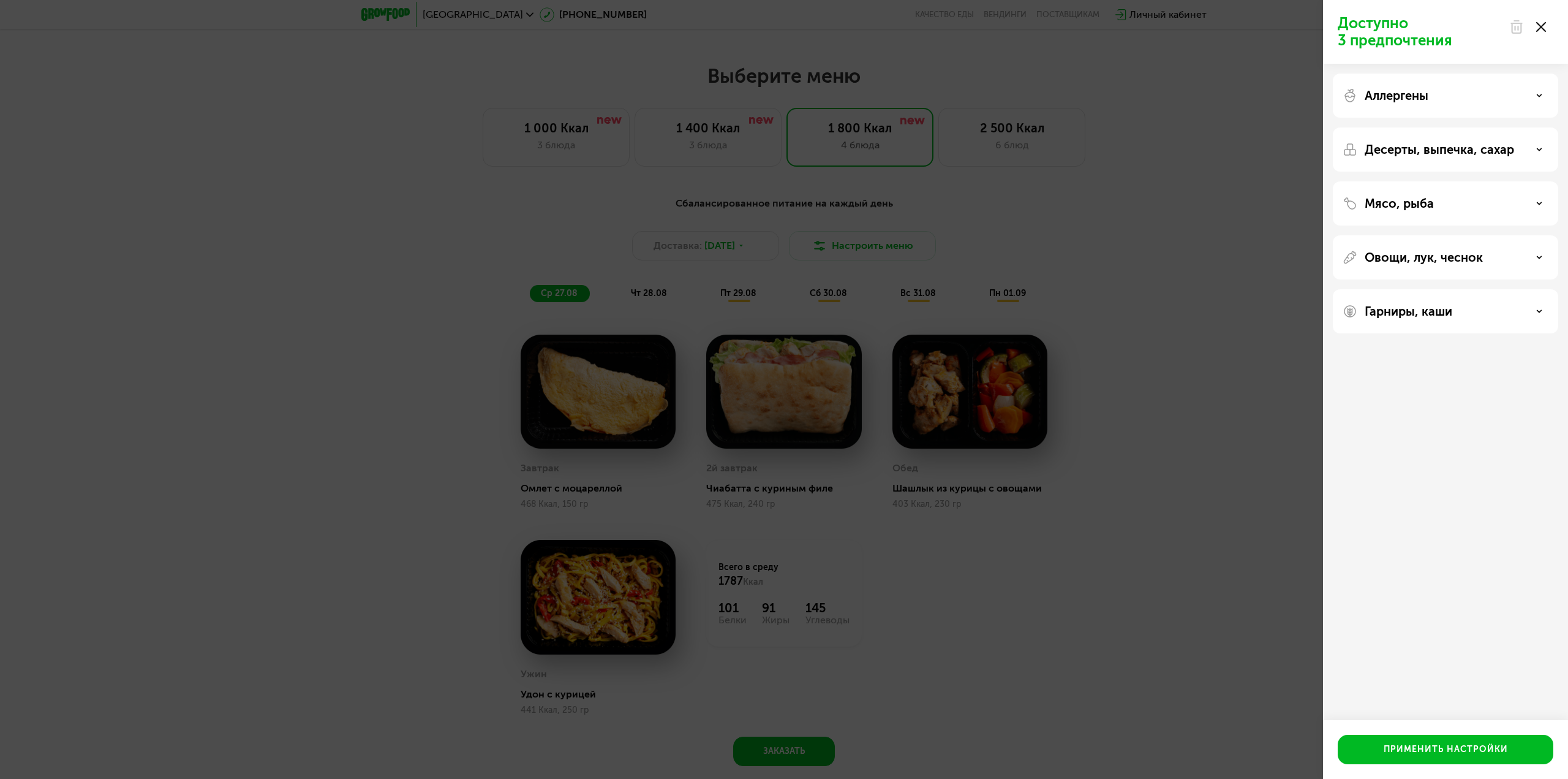
click at [1444, 181] on div "Десерты, выпечка, сахар" at bounding box center [1445, 203] width 225 height 44
click at [1442, 146] on p "Десерты, выпечка, сахар" at bounding box center [1440, 149] width 149 height 15
click at [1530, 207] on div "Без десертов" at bounding box center [1445, 221] width 206 height 29
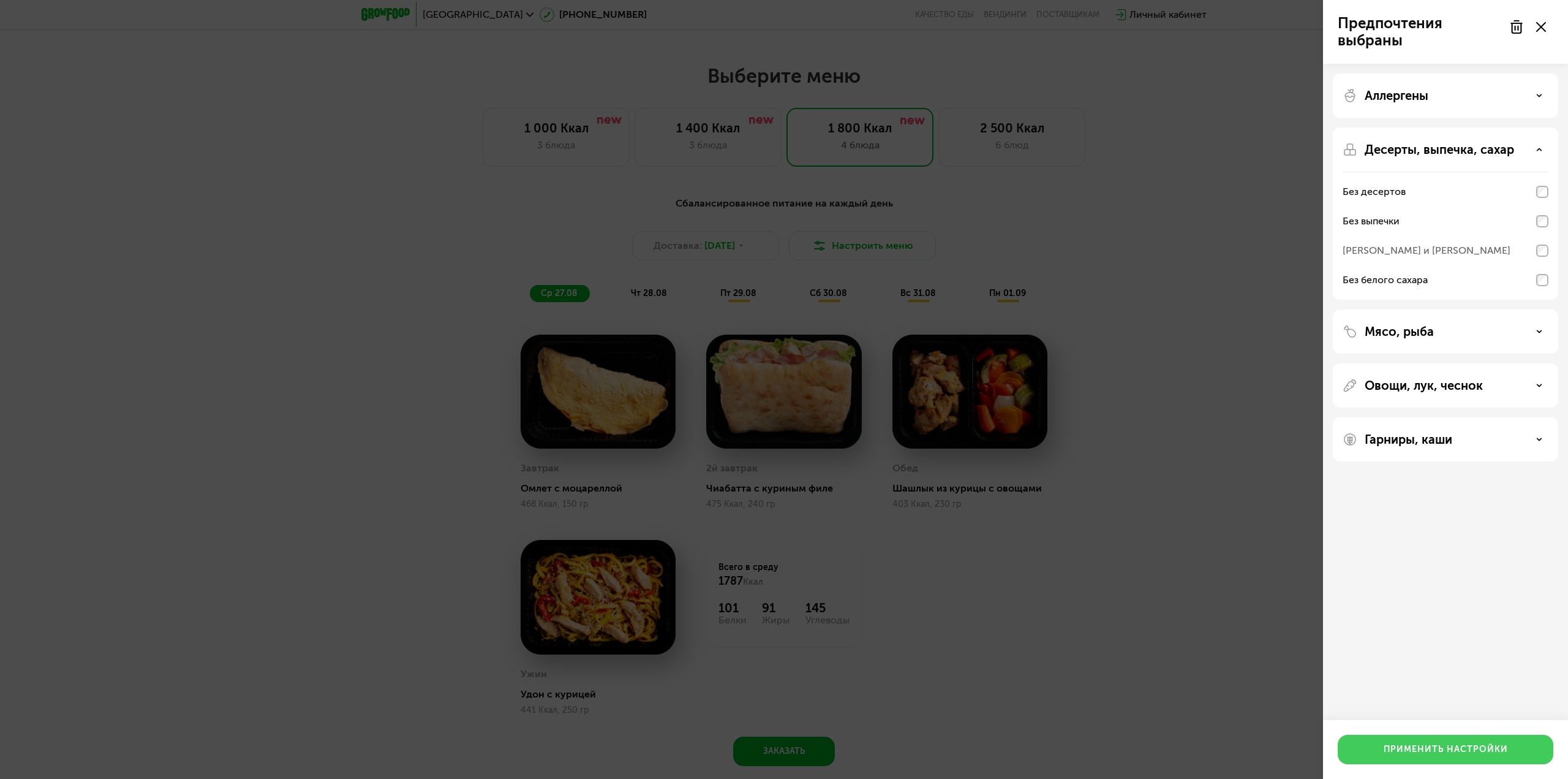
click at [1420, 751] on div "Применить настройки" at bounding box center [1446, 750] width 124 height 13
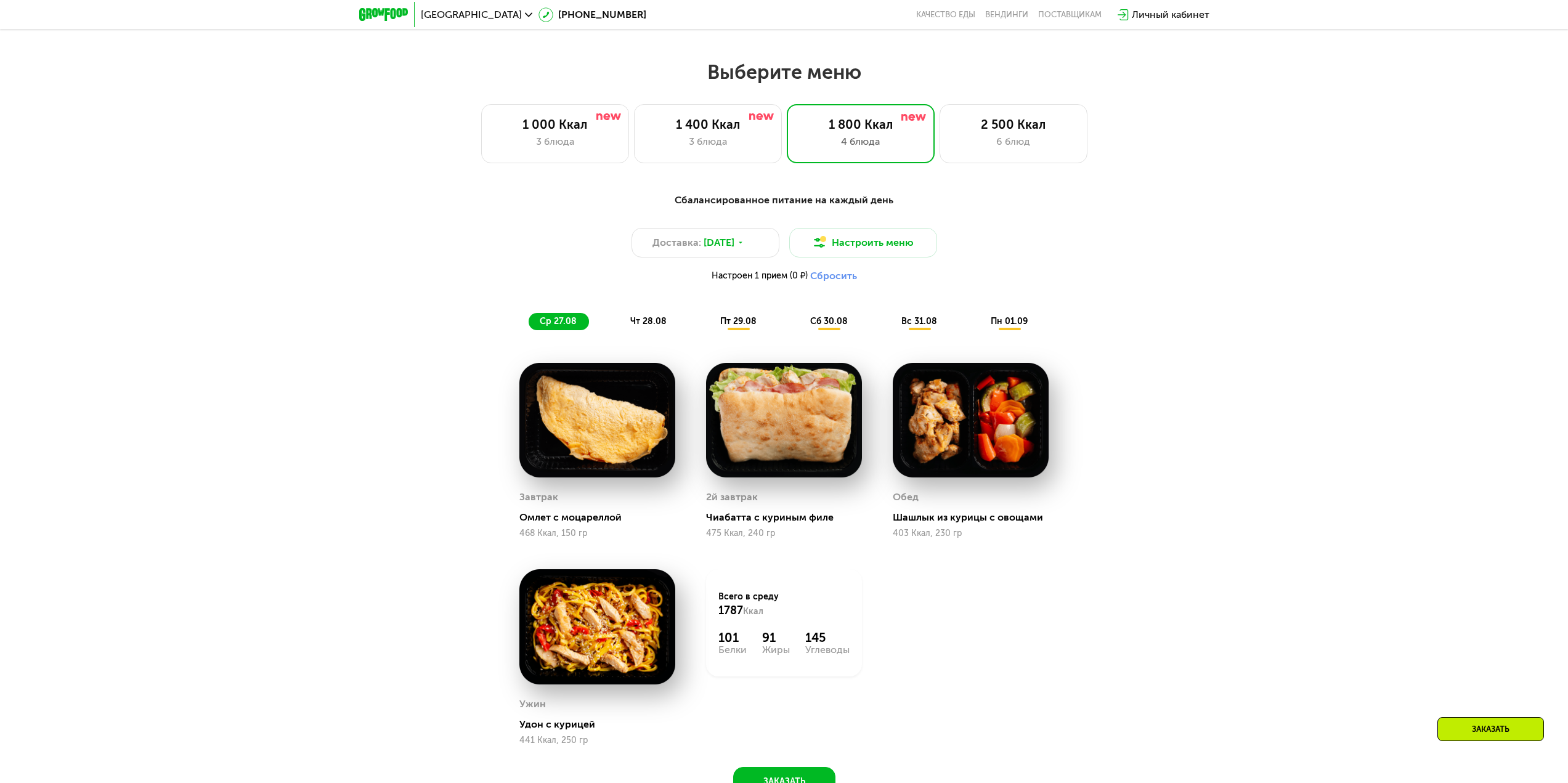
click at [788, 436] on img at bounding box center [784, 420] width 156 height 115
drag, startPoint x: 774, startPoint y: 513, endPoint x: 750, endPoint y: 541, distance: 36.9
click at [773, 516] on div "2й завтрак Чиабатта с куриным филе 475 Ккал, 240 гр" at bounding box center [784, 513] width 156 height 51
click at [750, 538] on div "475 Ккал, 240 гр" at bounding box center [784, 533] width 156 height 10
click at [757, 536] on div "475 Ккал, 240 гр" at bounding box center [784, 533] width 156 height 10
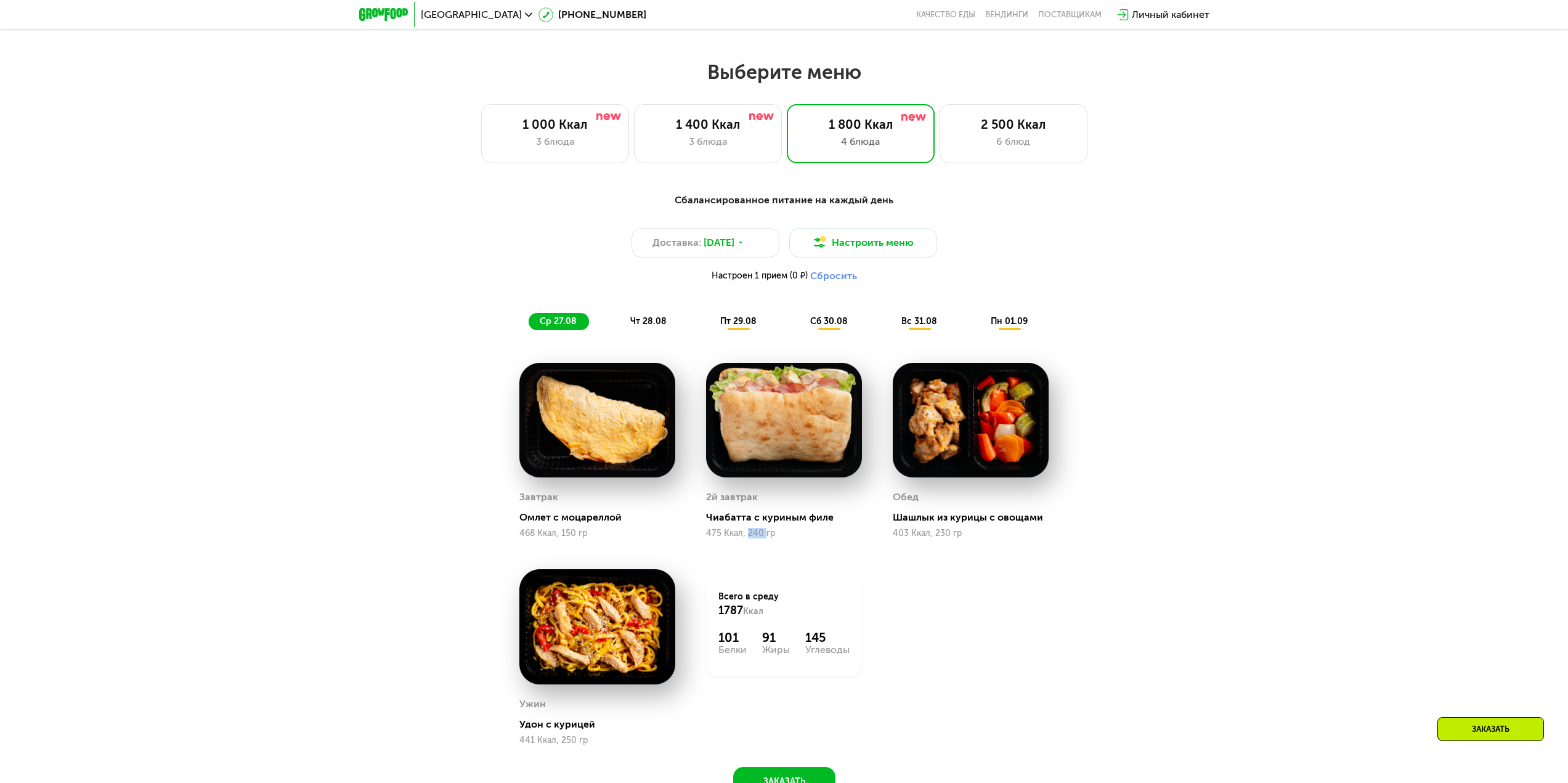
click at [757, 536] on div "475 Ккал, 240 гр" at bounding box center [784, 533] width 156 height 10
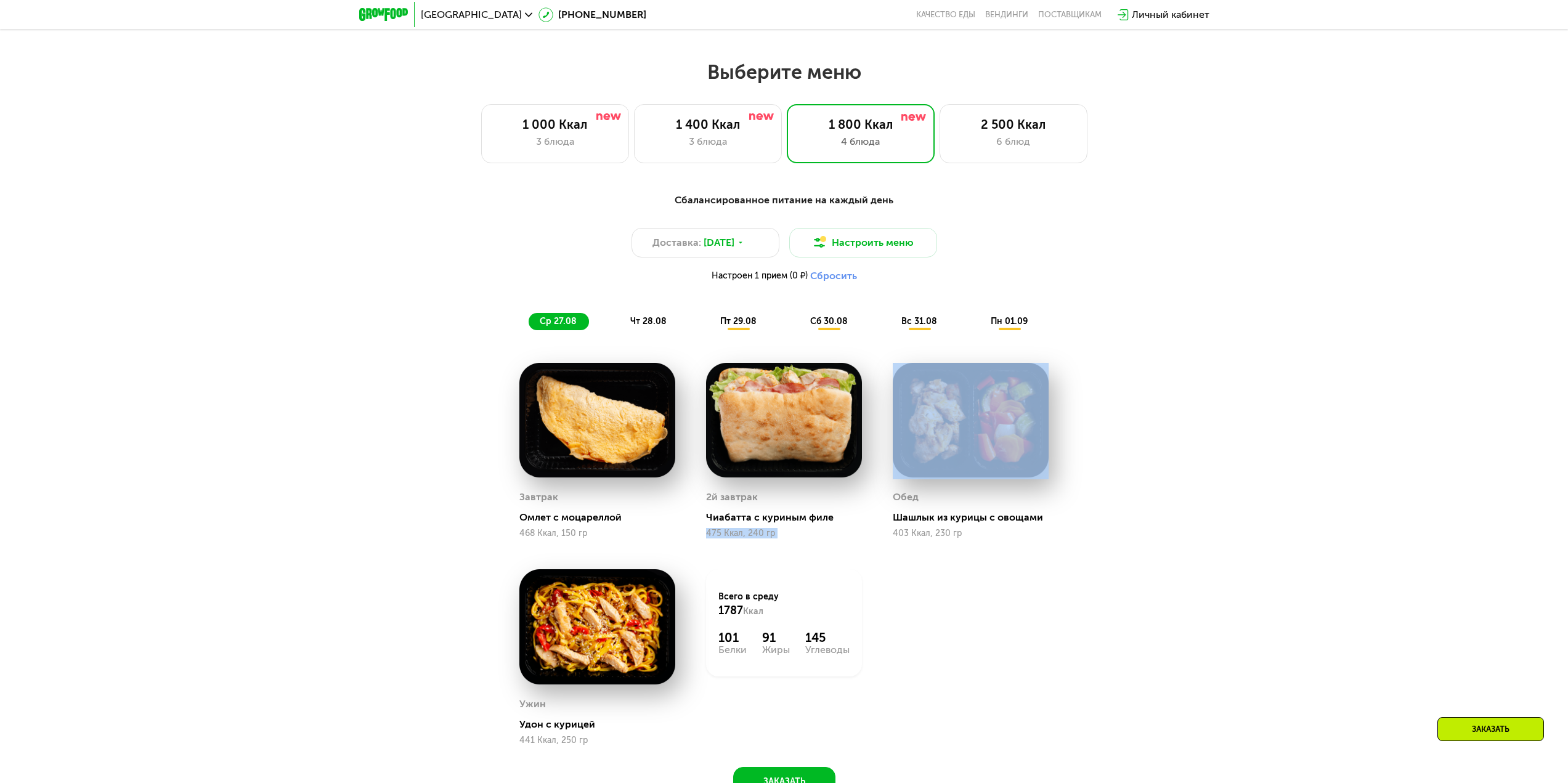
click at [757, 536] on div "475 Ккал, 240 гр" at bounding box center [784, 533] width 156 height 10
click at [785, 387] on img at bounding box center [784, 420] width 156 height 115
click at [766, 413] on img at bounding box center [784, 420] width 156 height 115
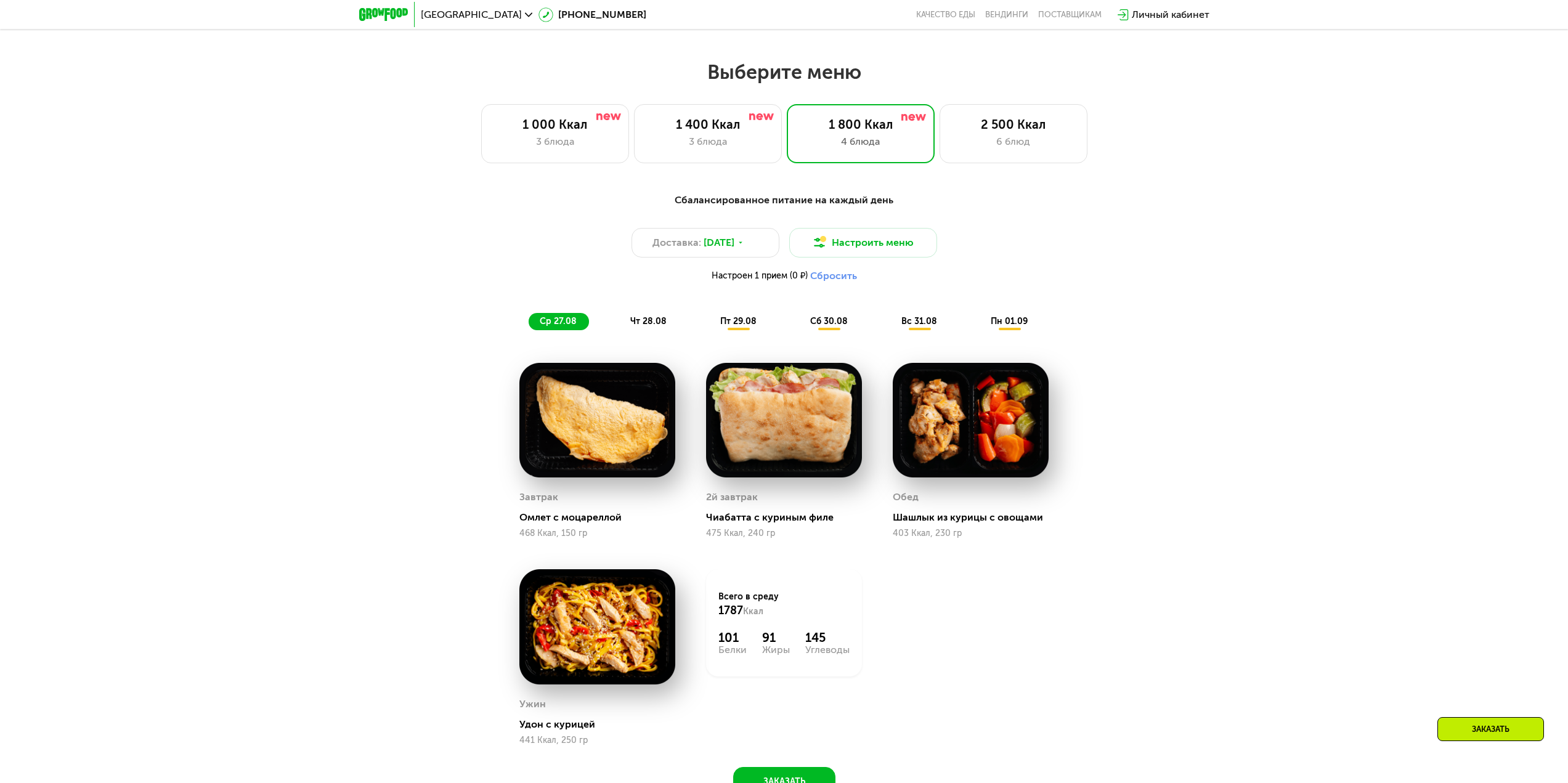
click at [641, 325] on span "чт 28.08" at bounding box center [649, 321] width 36 height 11
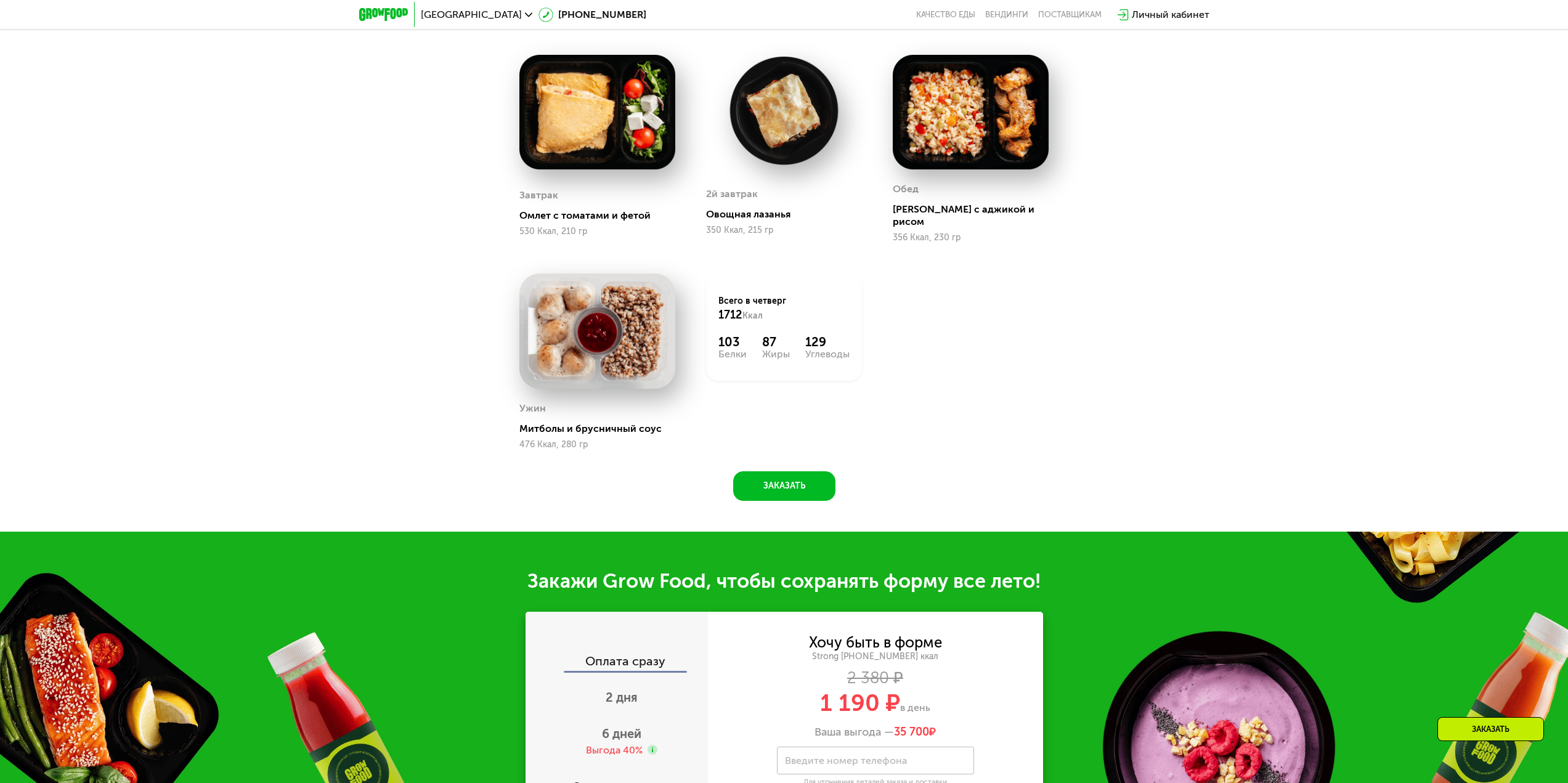
scroll to position [1309, 0]
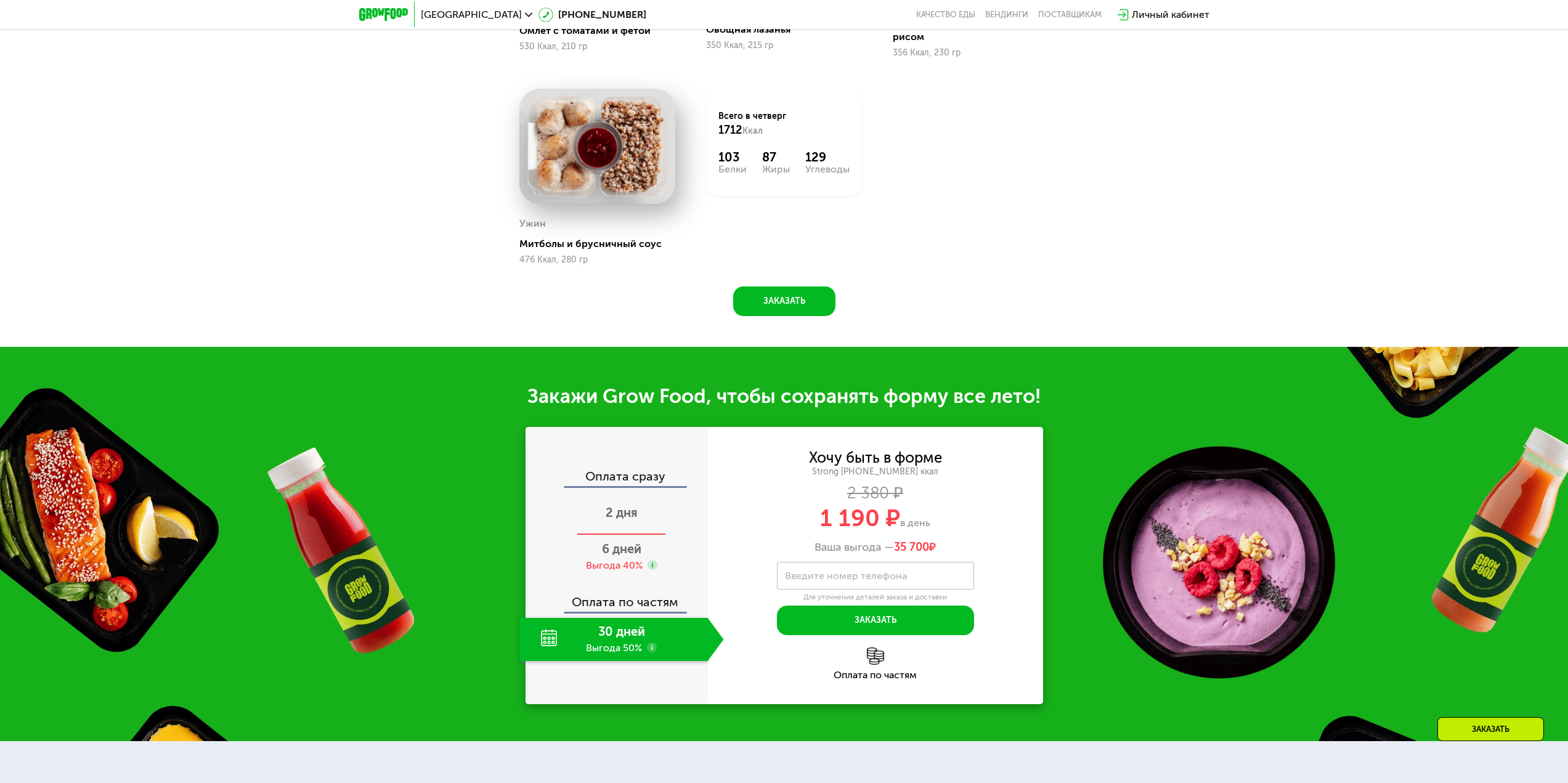
click at [635, 507] on span "2 дня" at bounding box center [622, 512] width 32 height 15
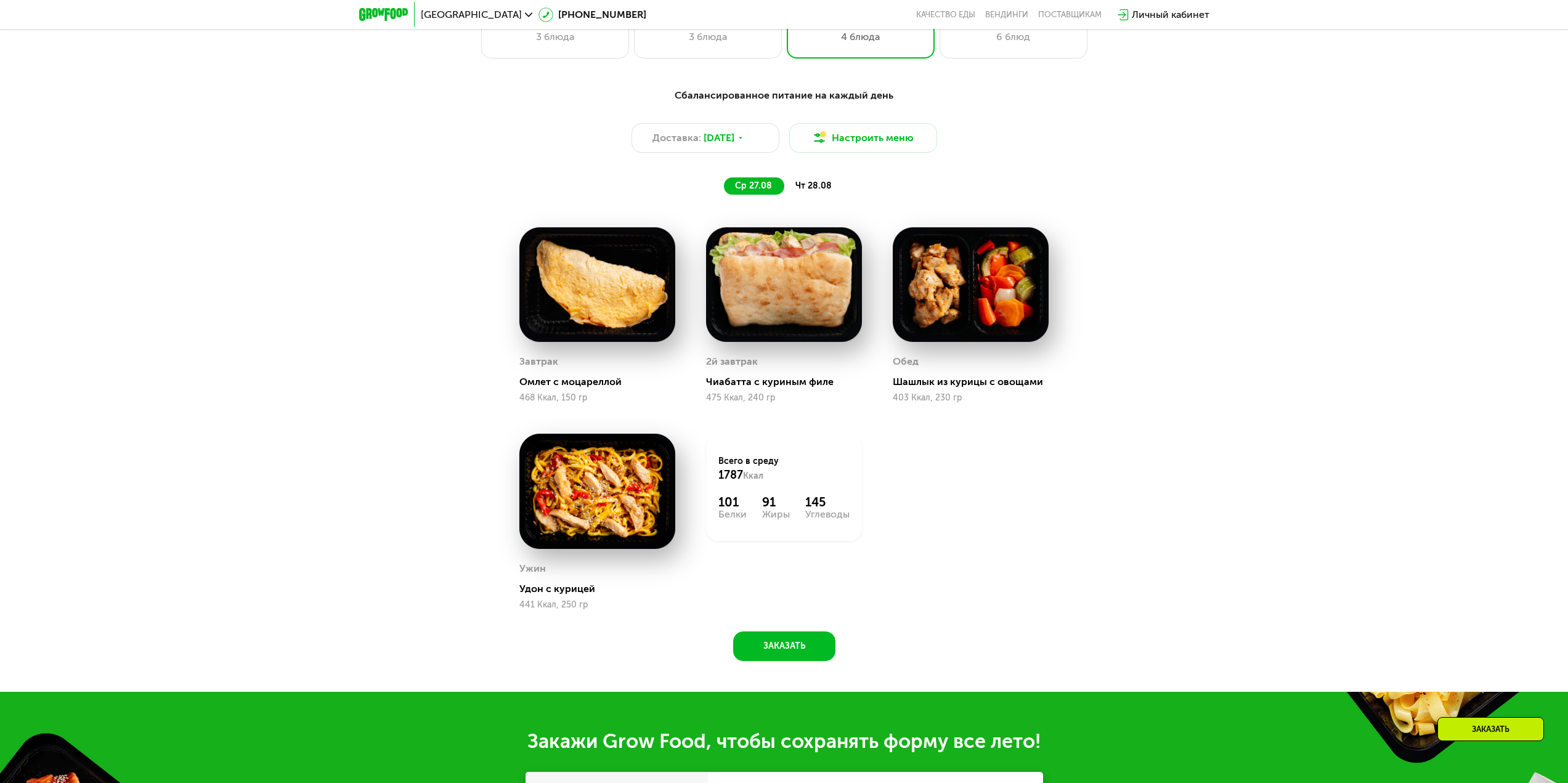
scroll to position [847, 0]
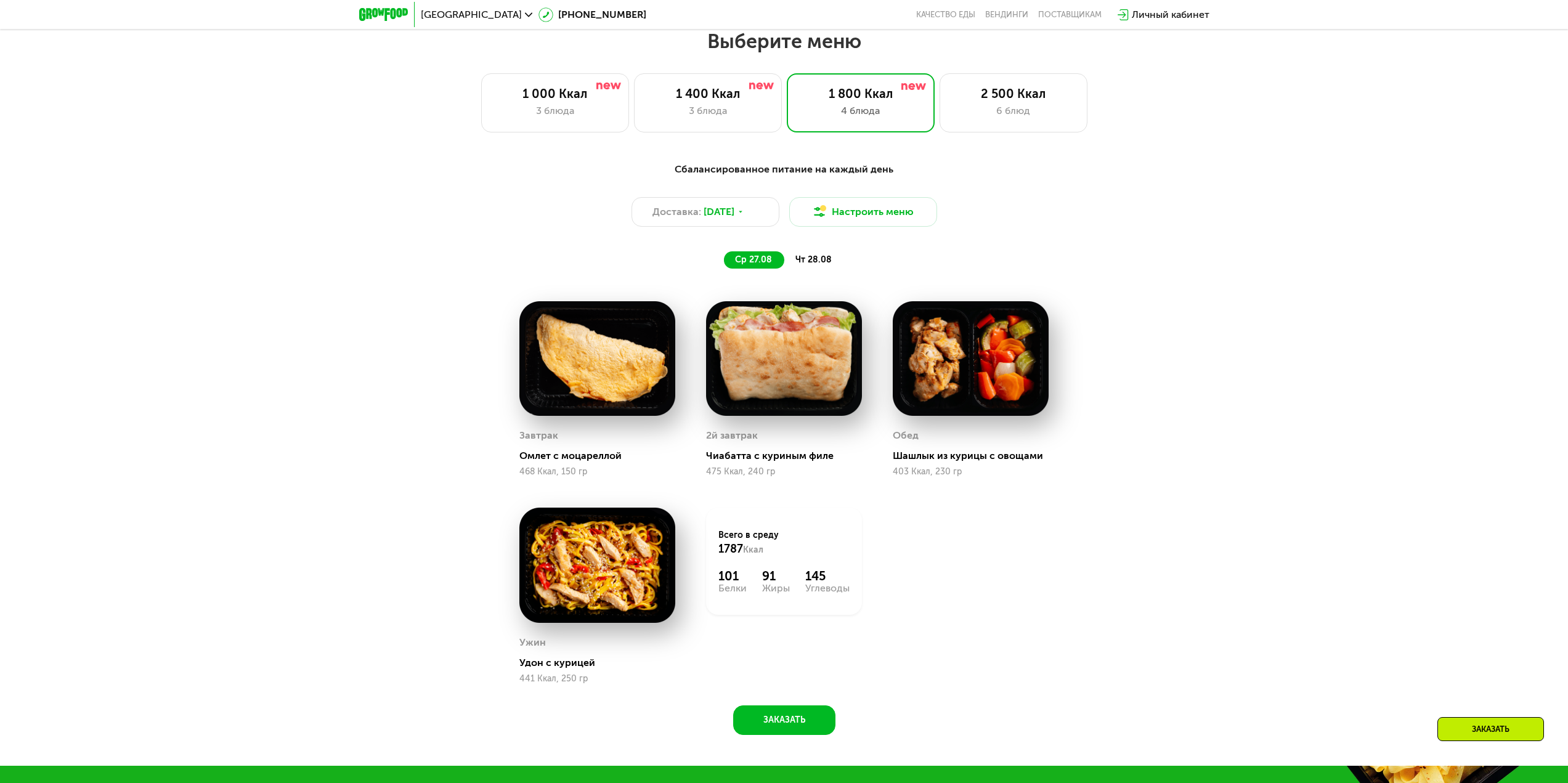
click at [788, 409] on img at bounding box center [784, 359] width 156 height 115
click at [813, 260] on span "чт 28.08" at bounding box center [813, 259] width 36 height 11
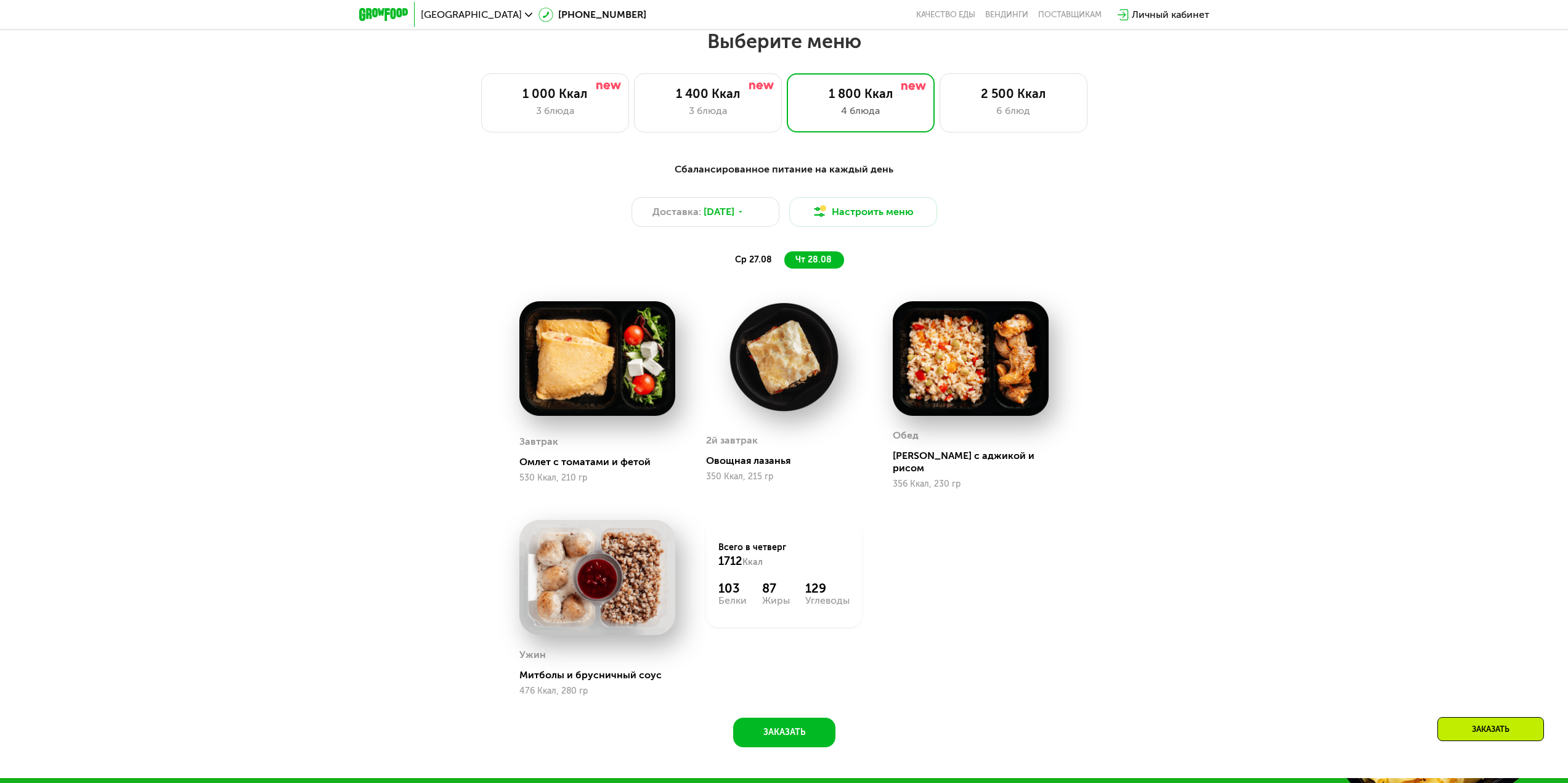
click at [776, 380] on img at bounding box center [784, 356] width 156 height 112
click at [853, 218] on button "Настроить меню" at bounding box center [863, 212] width 148 height 29
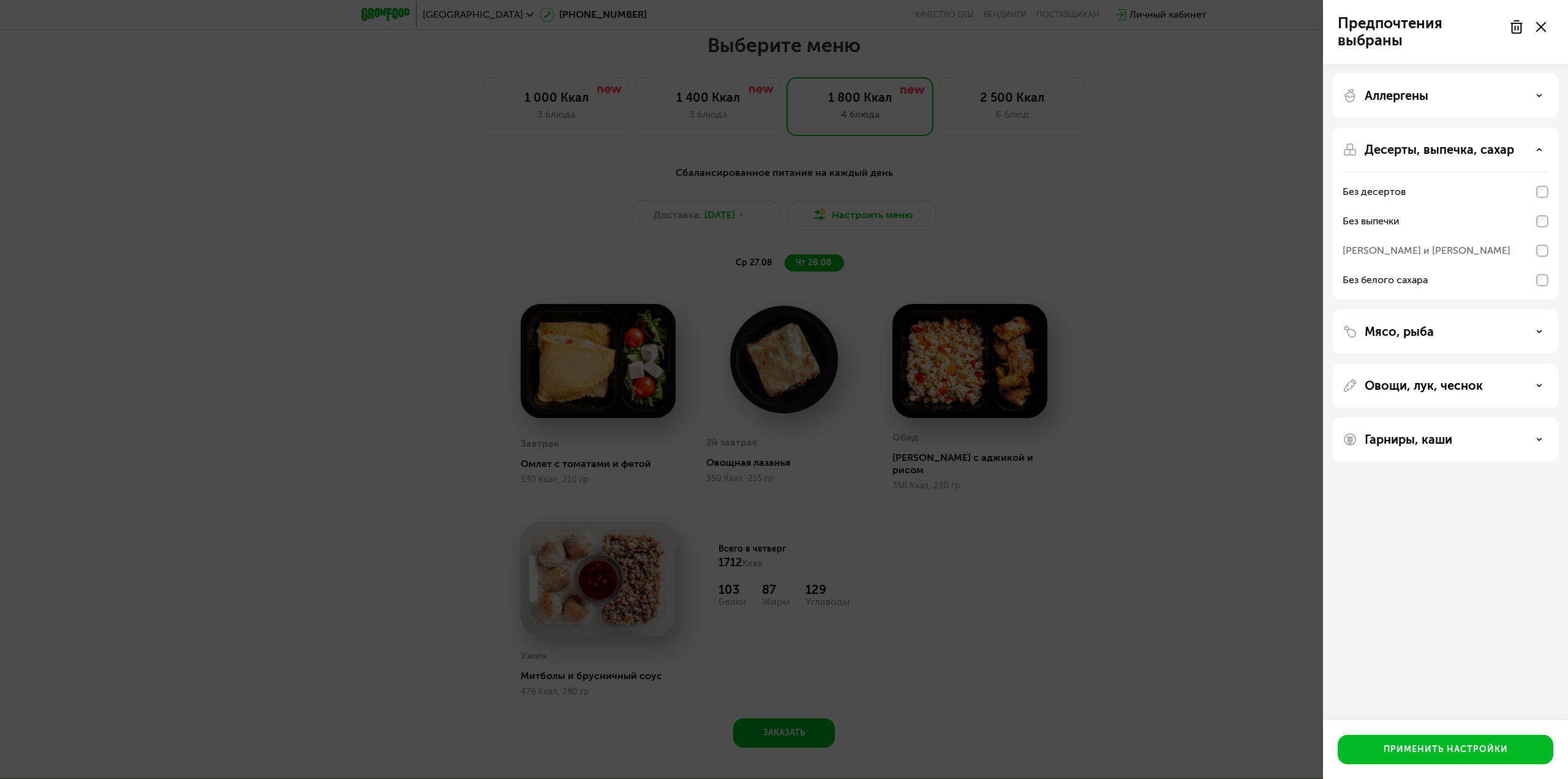
click at [1417, 363] on div "Мясо, рыба" at bounding box center [1445, 385] width 225 height 44
click at [1430, 329] on p "Мясо, рыба" at bounding box center [1399, 331] width 69 height 15
click at [1500, 332] on div "Мясо, рыба" at bounding box center [1445, 331] width 206 height 15
click at [1484, 390] on div "Овощи, лук, чеснок" at bounding box center [1445, 385] width 206 height 15
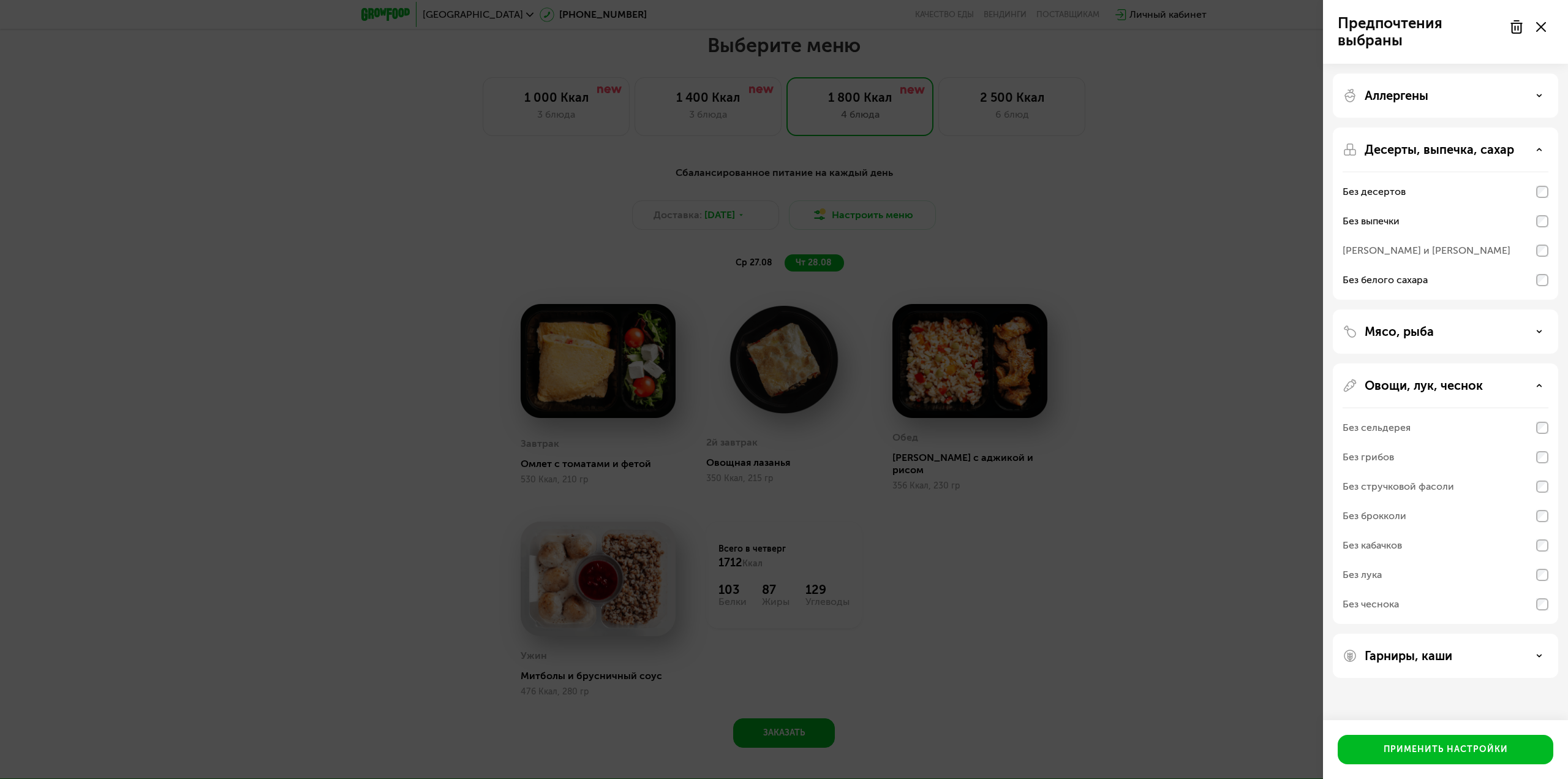
click at [1484, 390] on div "Овощи, лук, чеснок" at bounding box center [1445, 385] width 206 height 15
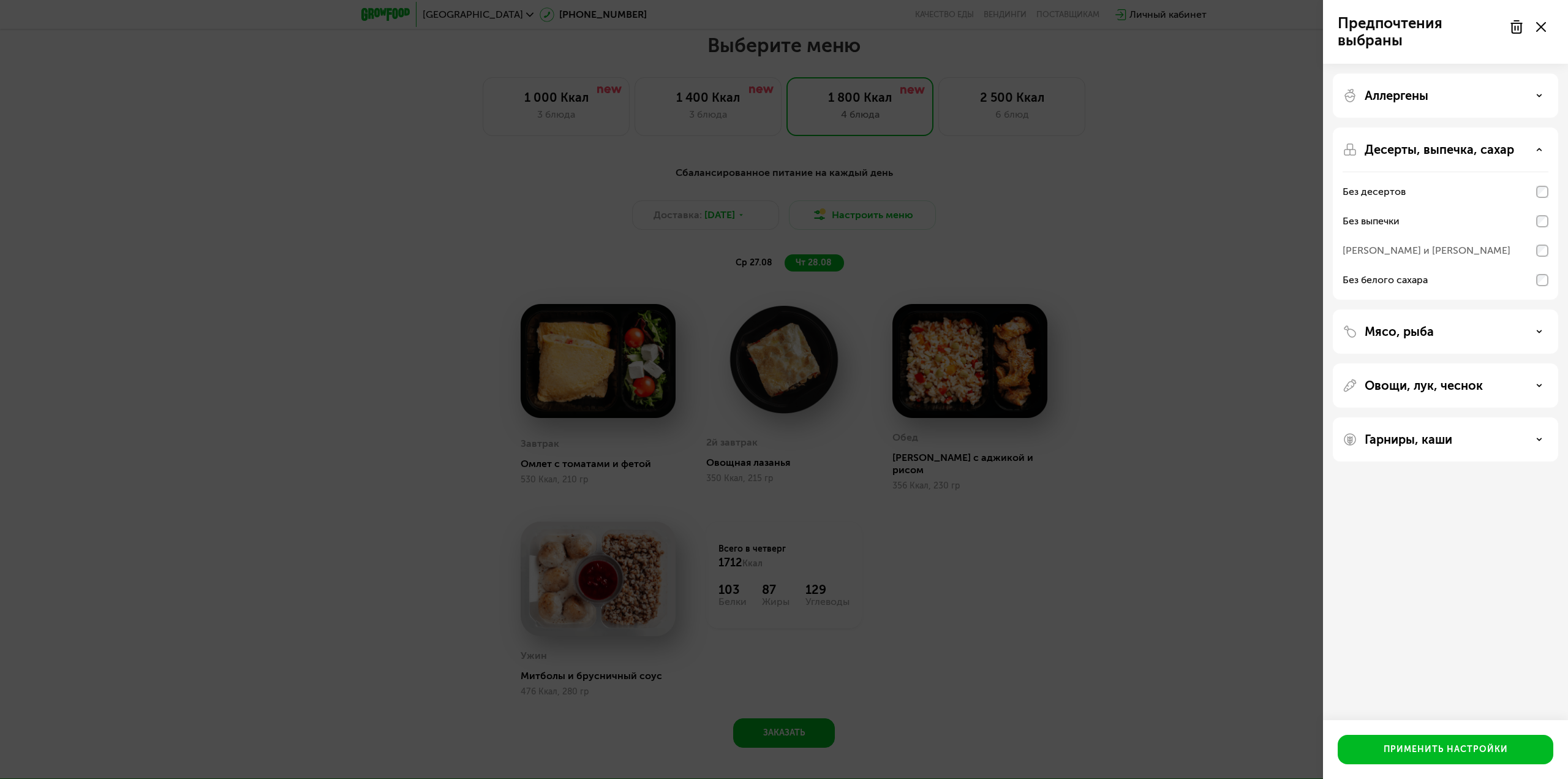
click at [1461, 446] on div "Гарниры, каши" at bounding box center [1445, 439] width 206 height 15
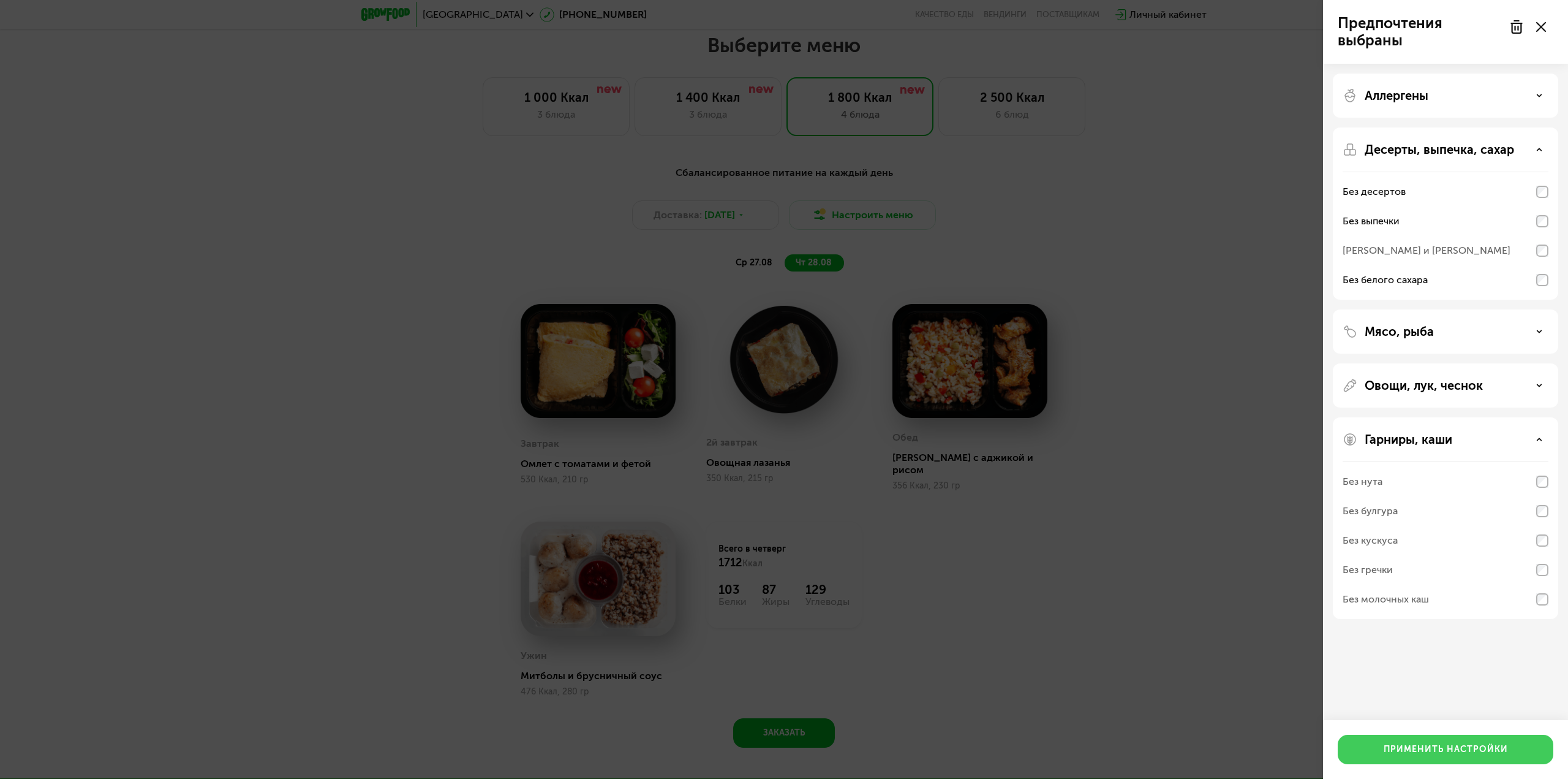
click at [1425, 748] on div "Применить настройки" at bounding box center [1446, 750] width 124 height 13
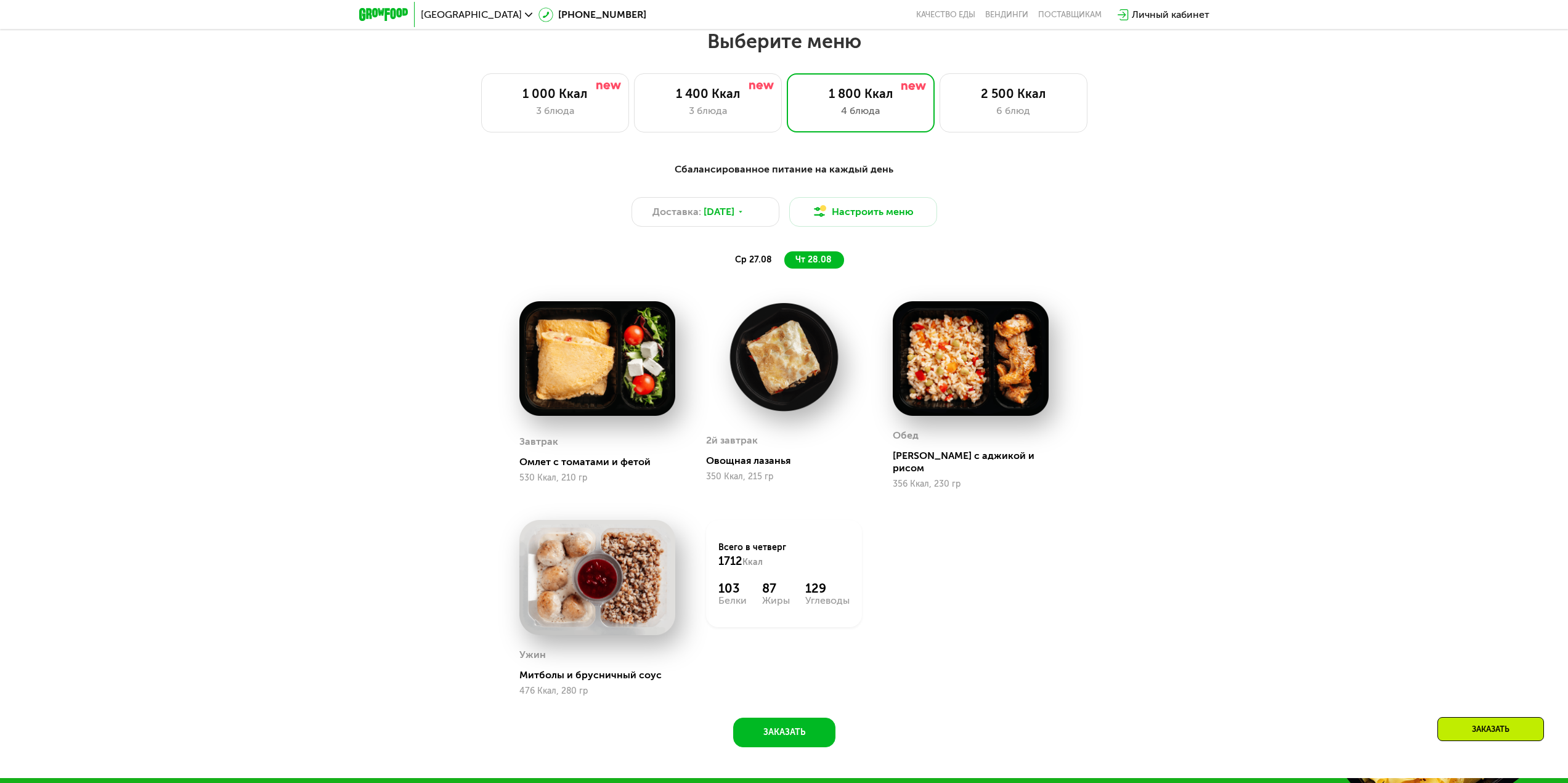
click at [758, 265] on span "ср 27.08" at bounding box center [753, 259] width 37 height 11
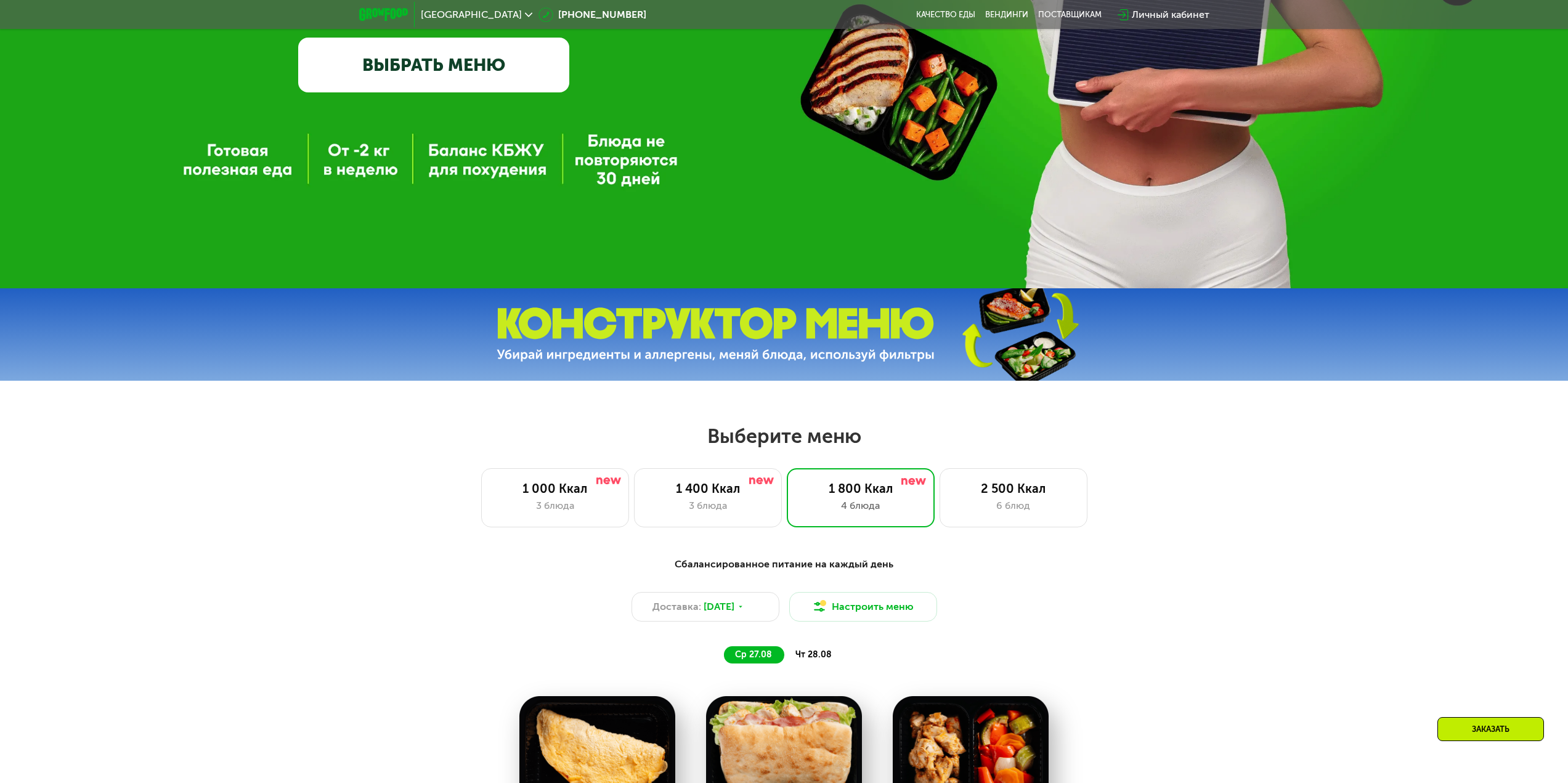
scroll to position [415, 0]
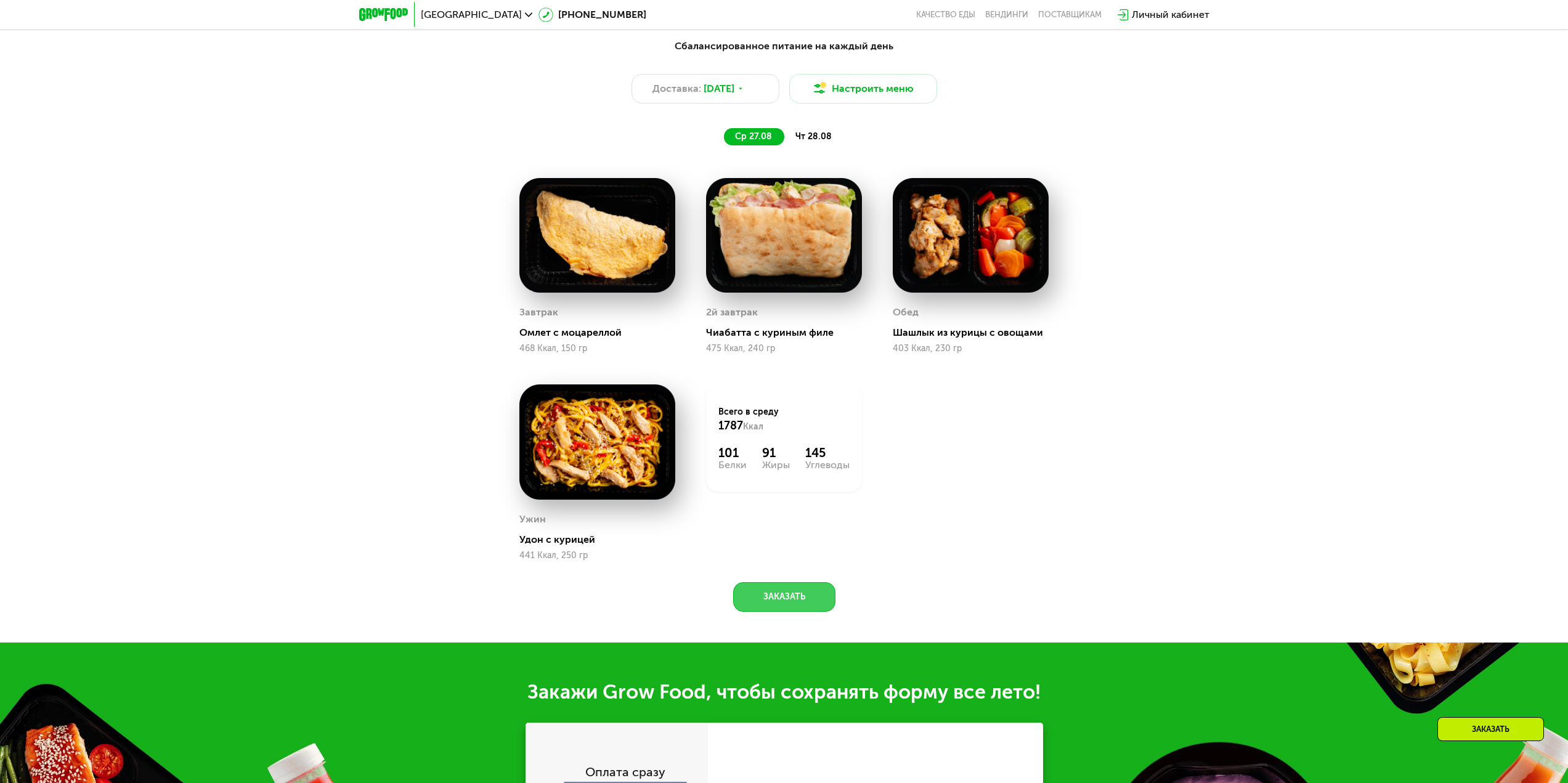
click at [782, 598] on button "Заказать" at bounding box center [784, 596] width 102 height 29
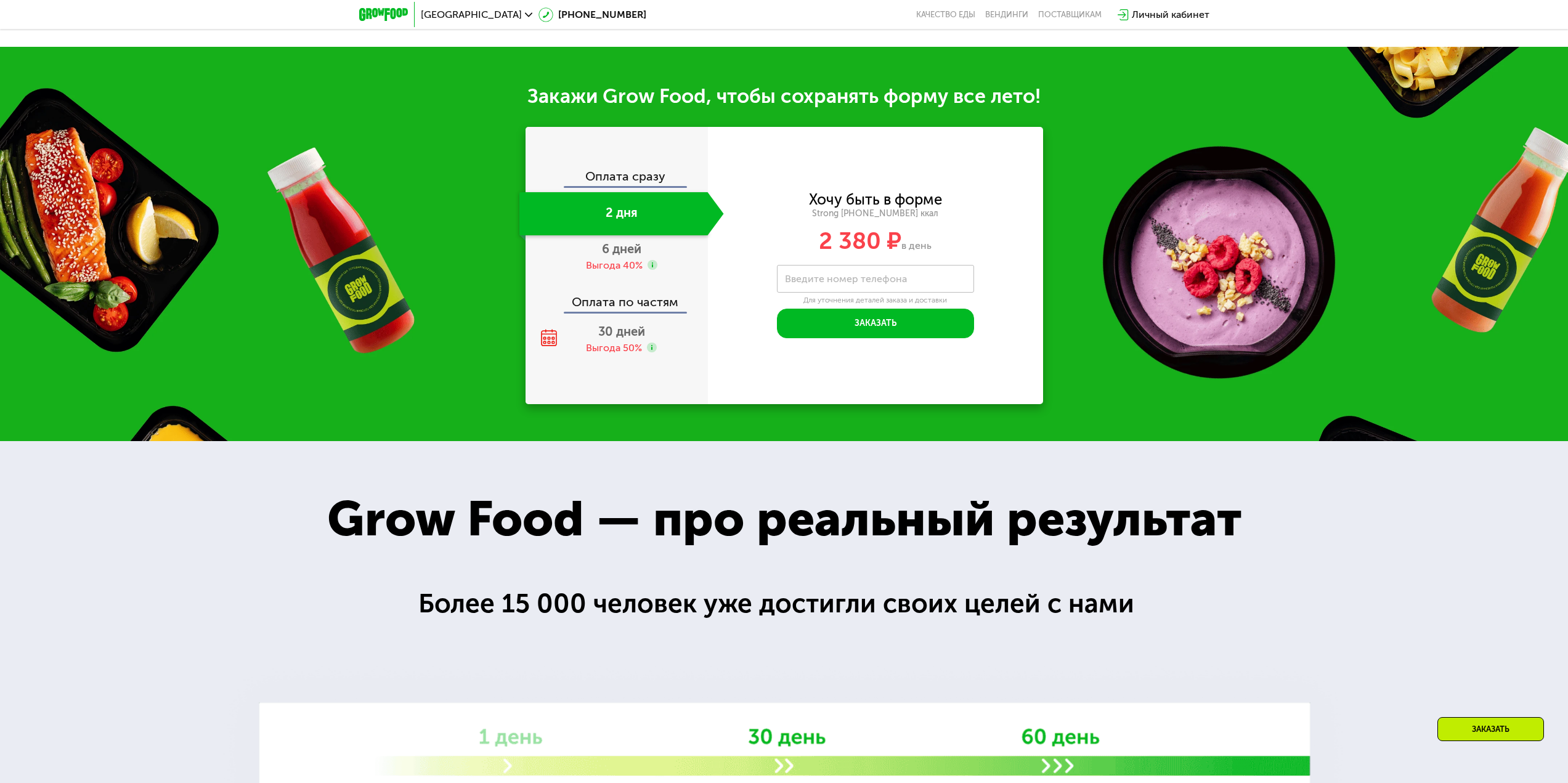
scroll to position [1617, 0]
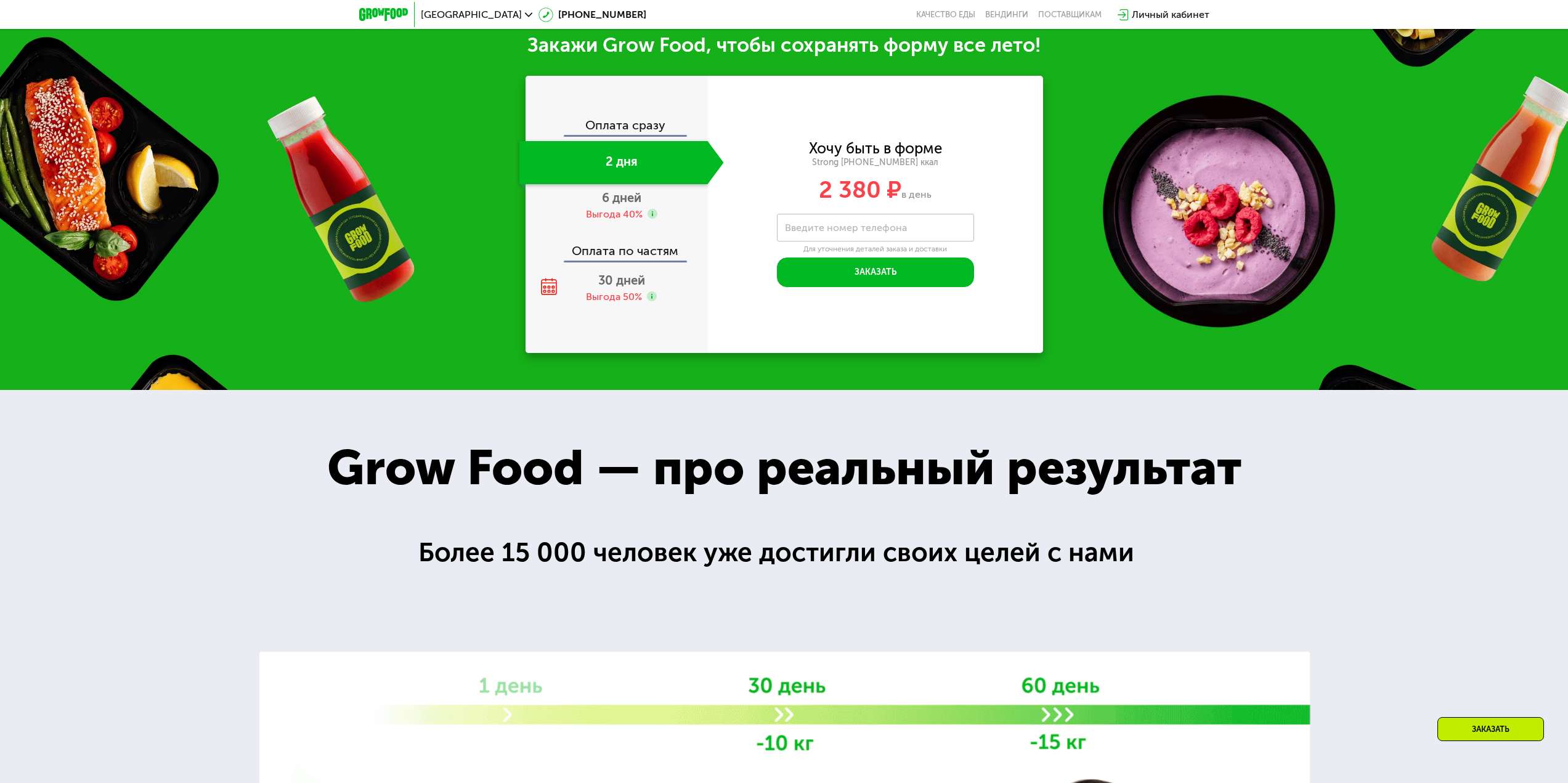
click at [862, 231] on label "Введите номер телефона" at bounding box center [846, 227] width 122 height 7
click at [862, 235] on input "Введите номер телефона" at bounding box center [875, 227] width 197 height 27
type input "**********"
click at [862, 276] on button "Заказать" at bounding box center [875, 272] width 197 height 29
type input "****"
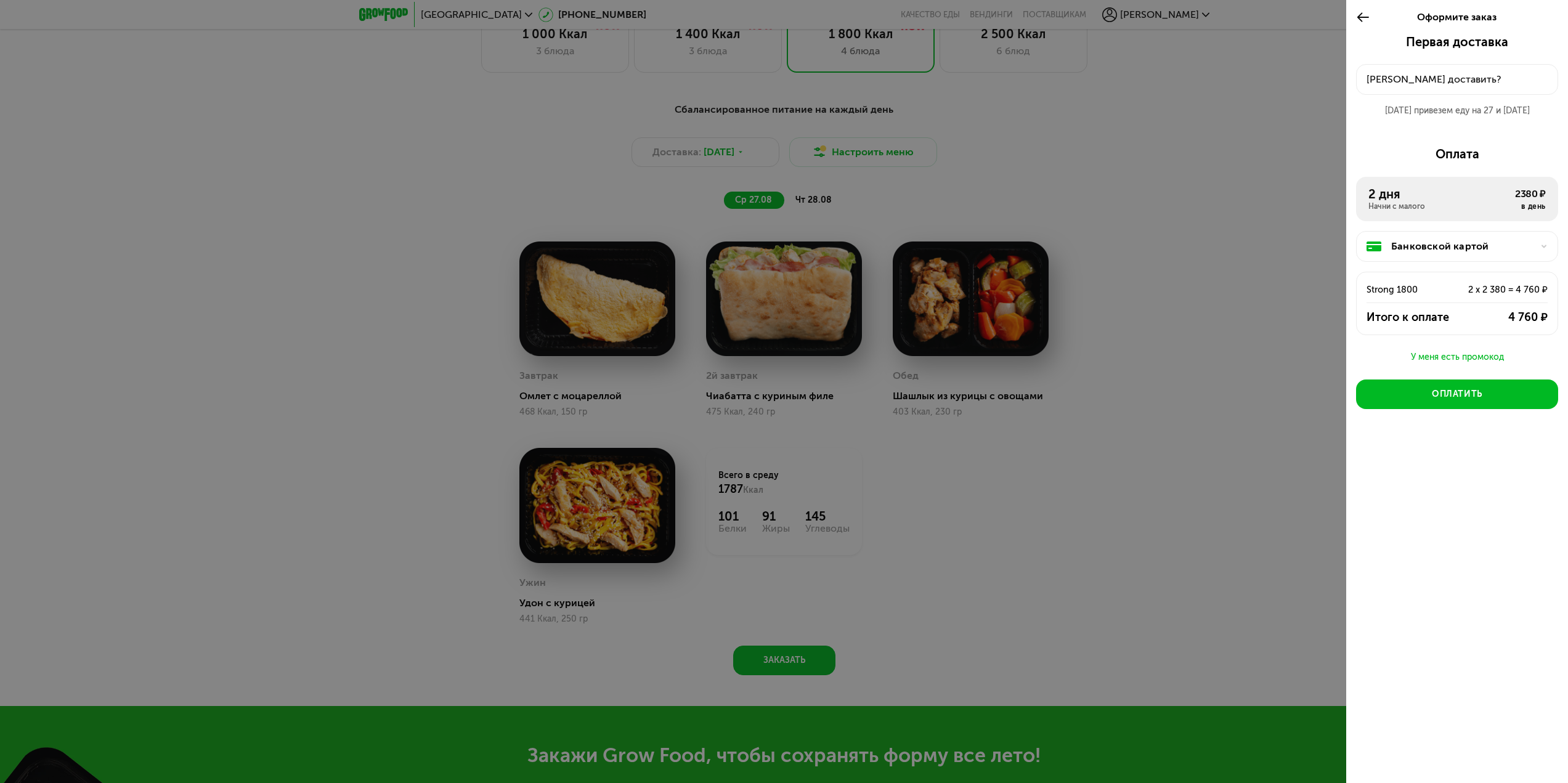
scroll to position [878, 0]
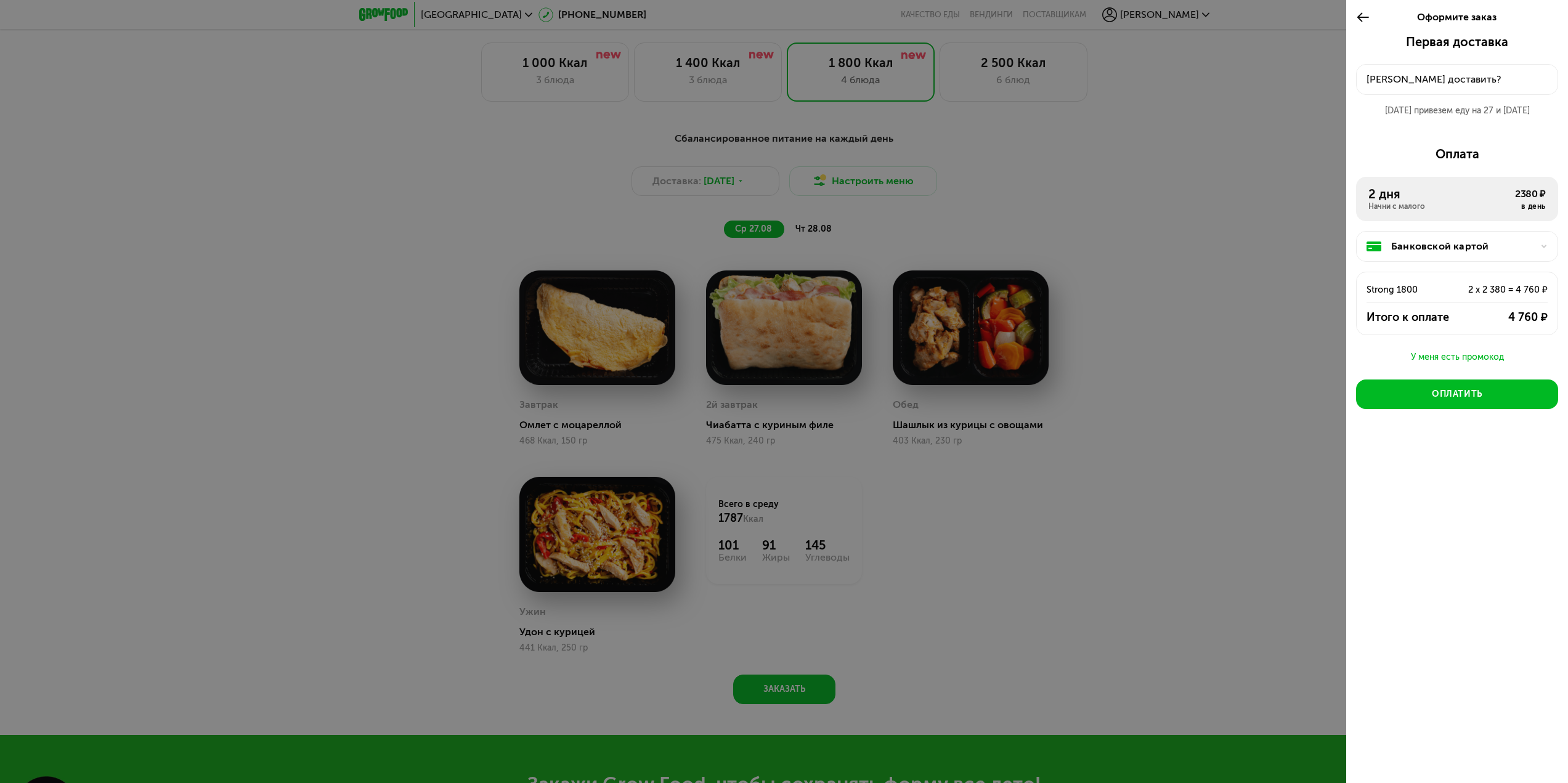
click at [758, 194] on div at bounding box center [784, 392] width 1568 height 783
click at [1166, 406] on div at bounding box center [784, 392] width 1568 height 783
click at [1370, 13] on div at bounding box center [1366, 17] width 20 height 34
click at [1364, 20] on icon at bounding box center [1363, 17] width 14 height 15
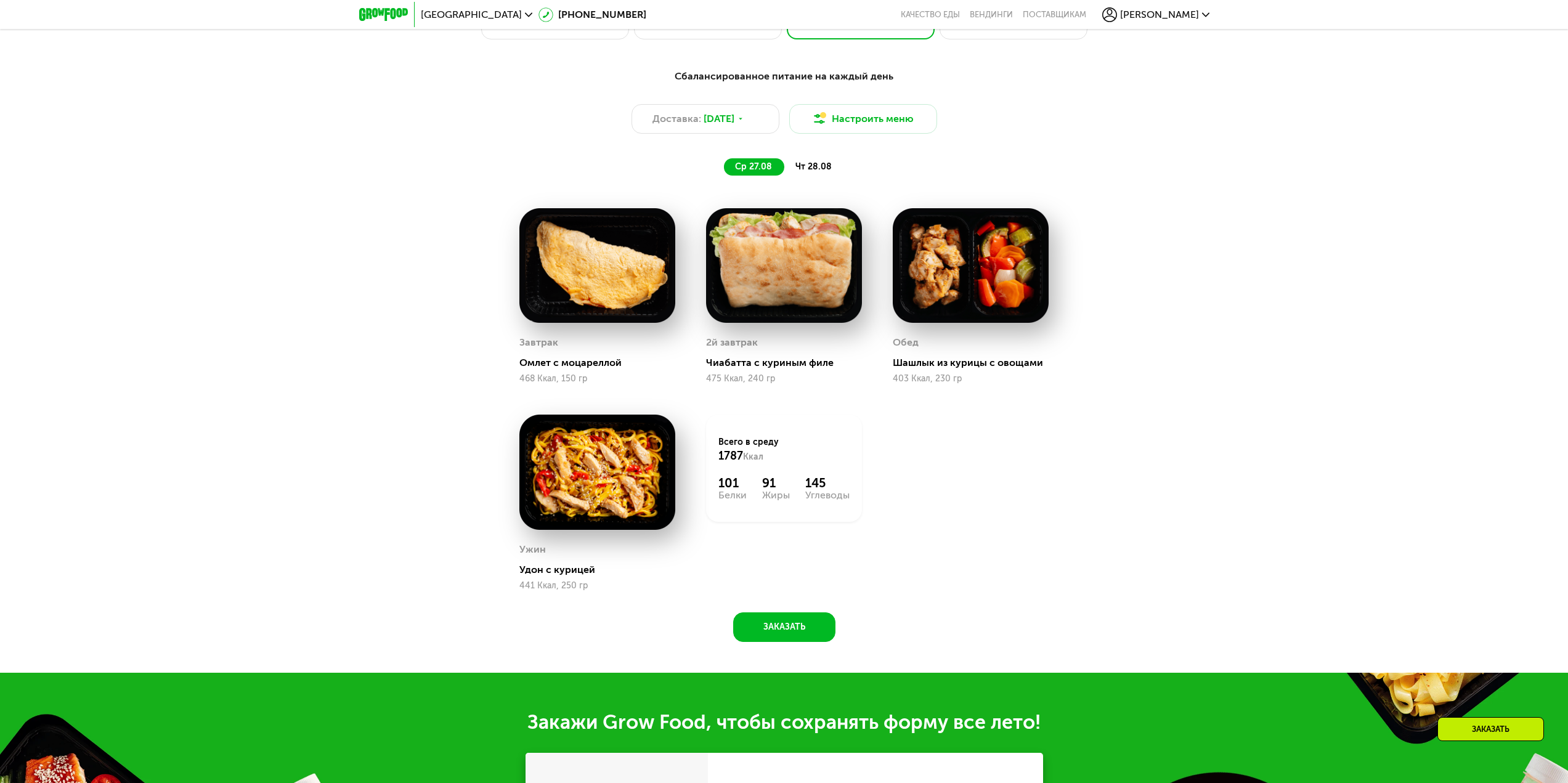
scroll to position [939, 0]
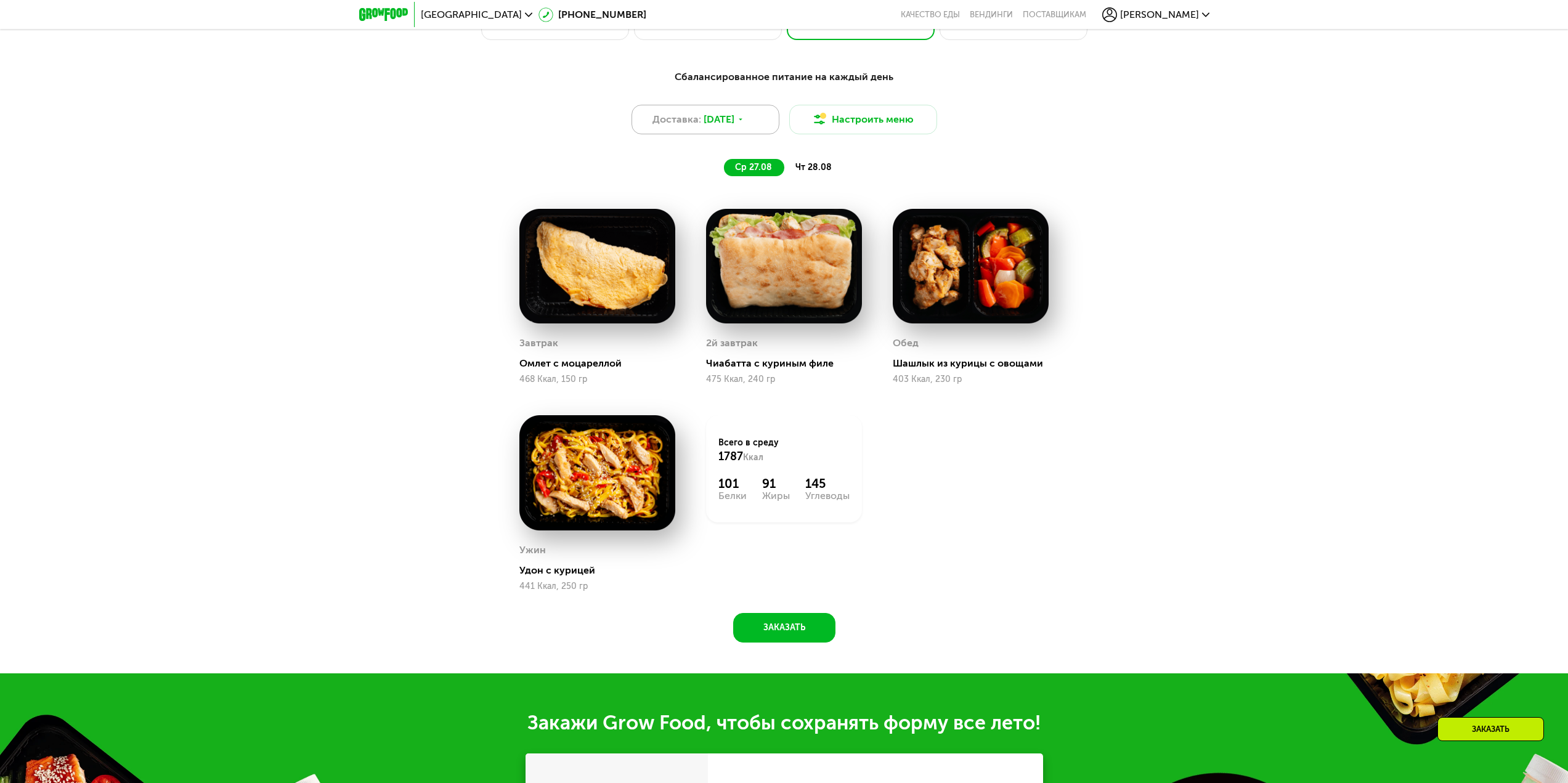
click at [717, 121] on span "[DATE]" at bounding box center [719, 119] width 31 height 15
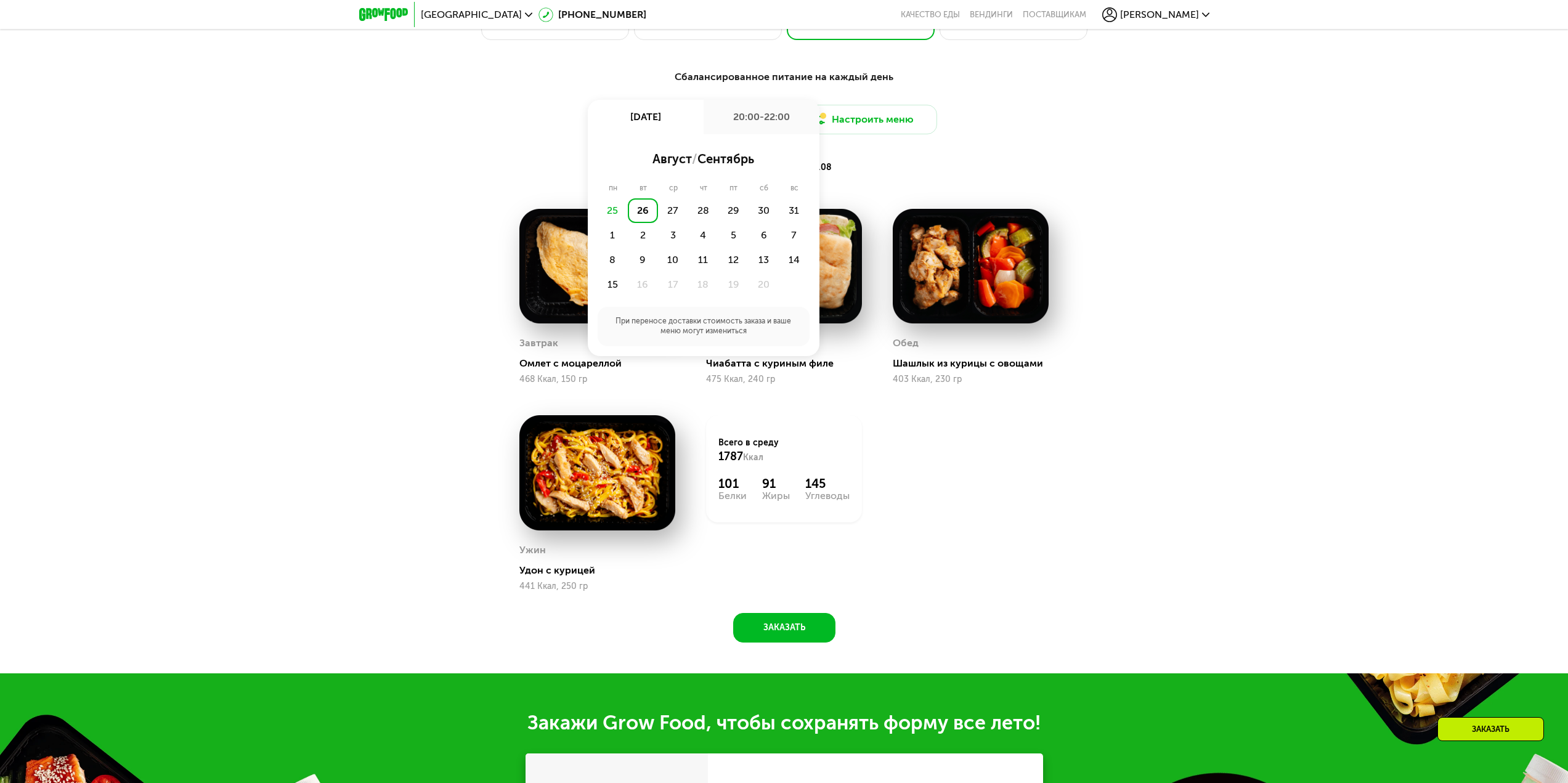
click at [611, 218] on div "25" at bounding box center [612, 210] width 30 height 25
drag, startPoint x: 617, startPoint y: 214, endPoint x: 632, endPoint y: 214, distance: 15.0
click at [620, 214] on div "25" at bounding box center [612, 210] width 30 height 25
click at [637, 214] on div "26" at bounding box center [642, 210] width 30 height 25
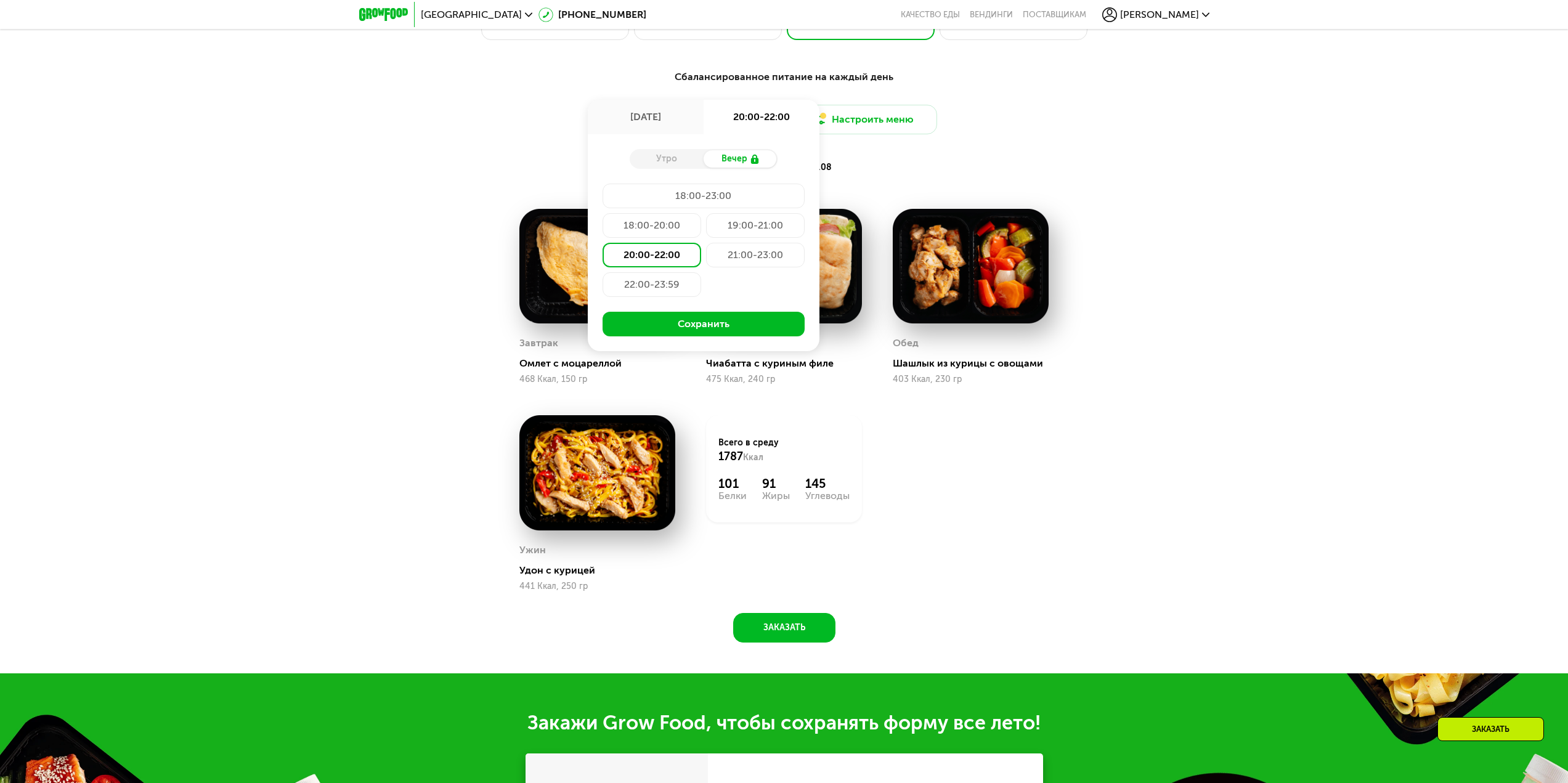
click at [639, 121] on div "[DATE]" at bounding box center [645, 116] width 116 height 34
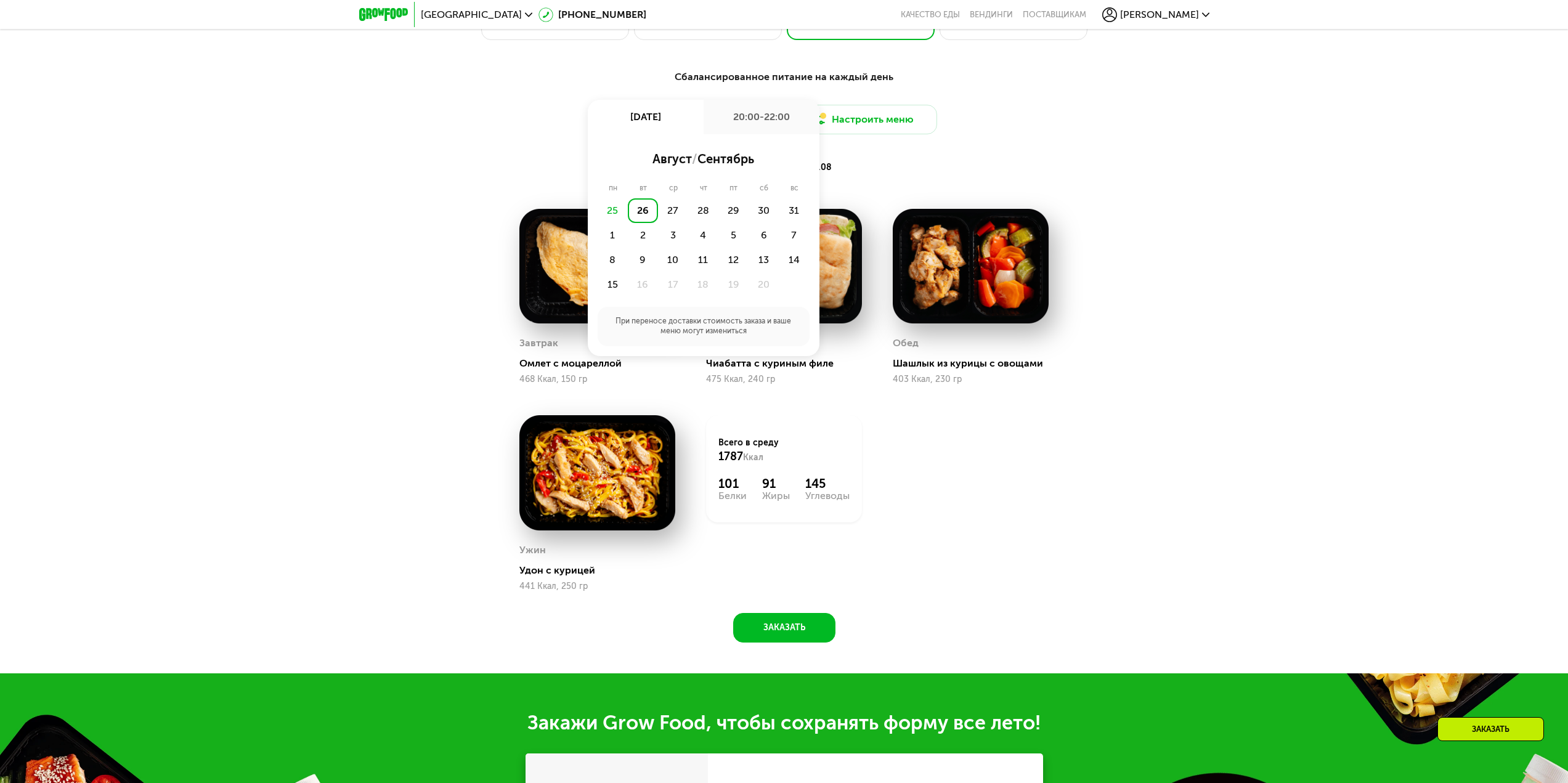
click at [733, 123] on div "20:00-22:00" at bounding box center [761, 116] width 116 height 34
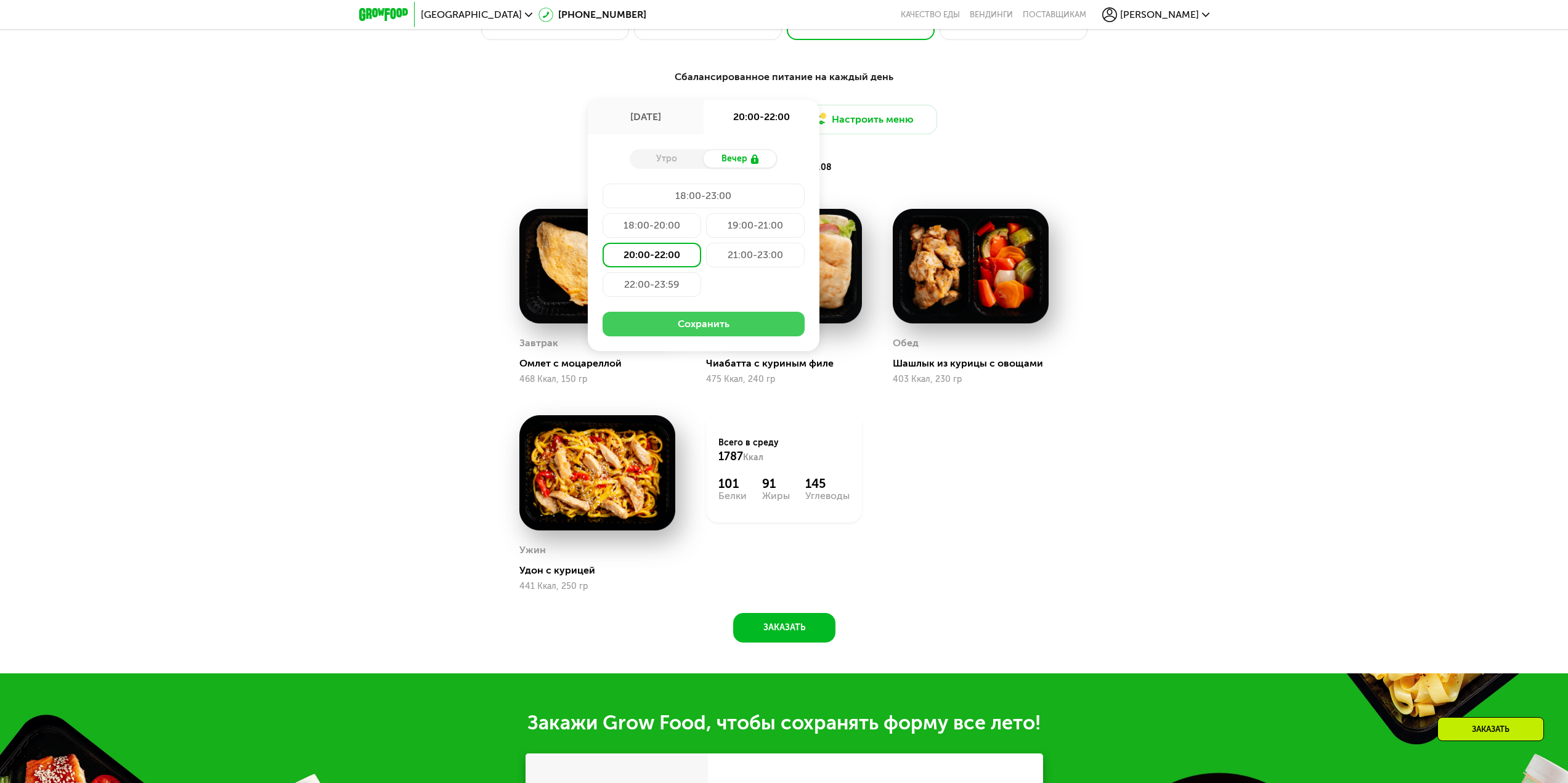
click at [738, 323] on button "Сохранить" at bounding box center [703, 323] width 202 height 25
